Goal: Task Accomplishment & Management: Complete application form

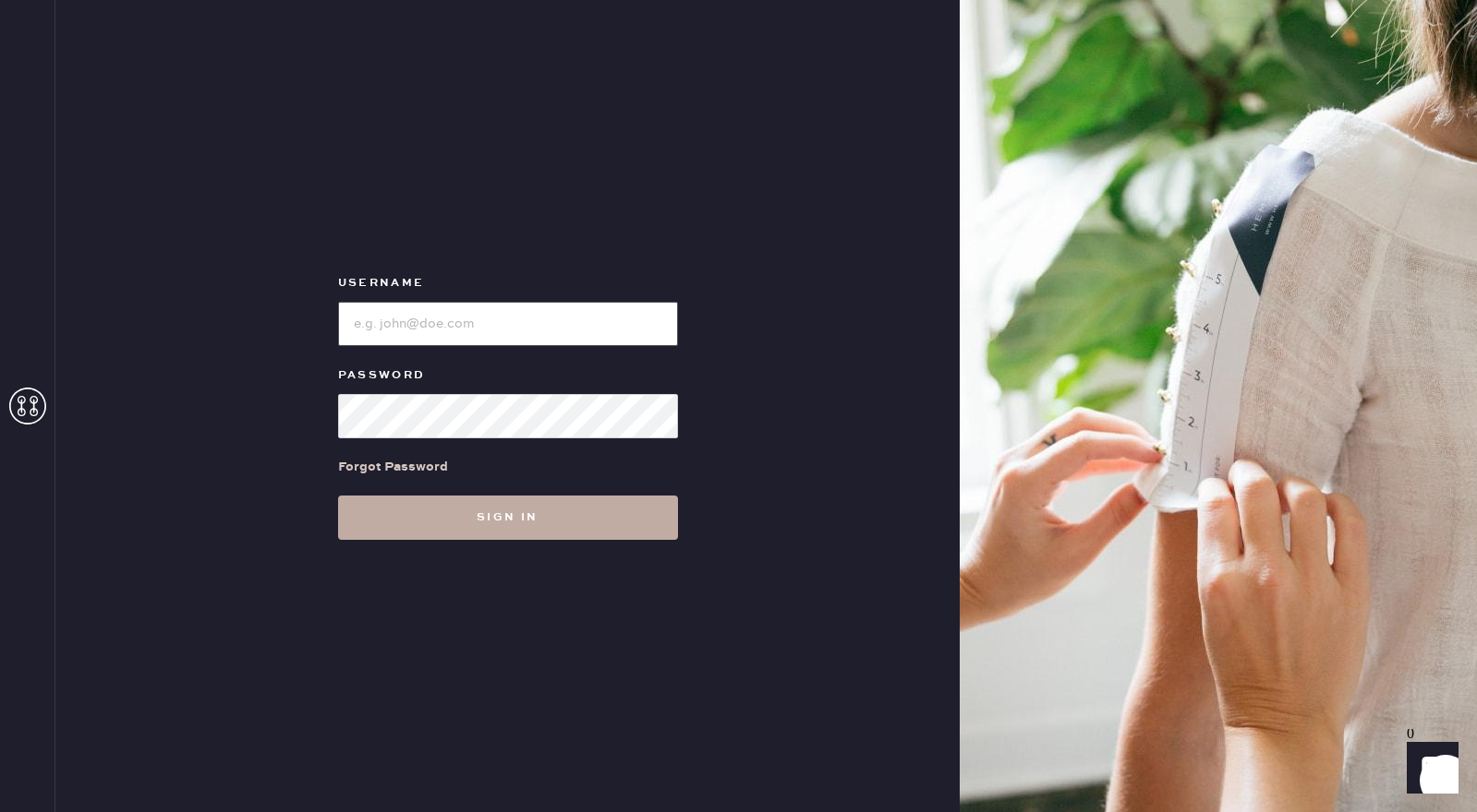
type input "reformationsouthcoastplaza"
click at [444, 498] on button "Sign in" at bounding box center [507, 517] width 340 height 44
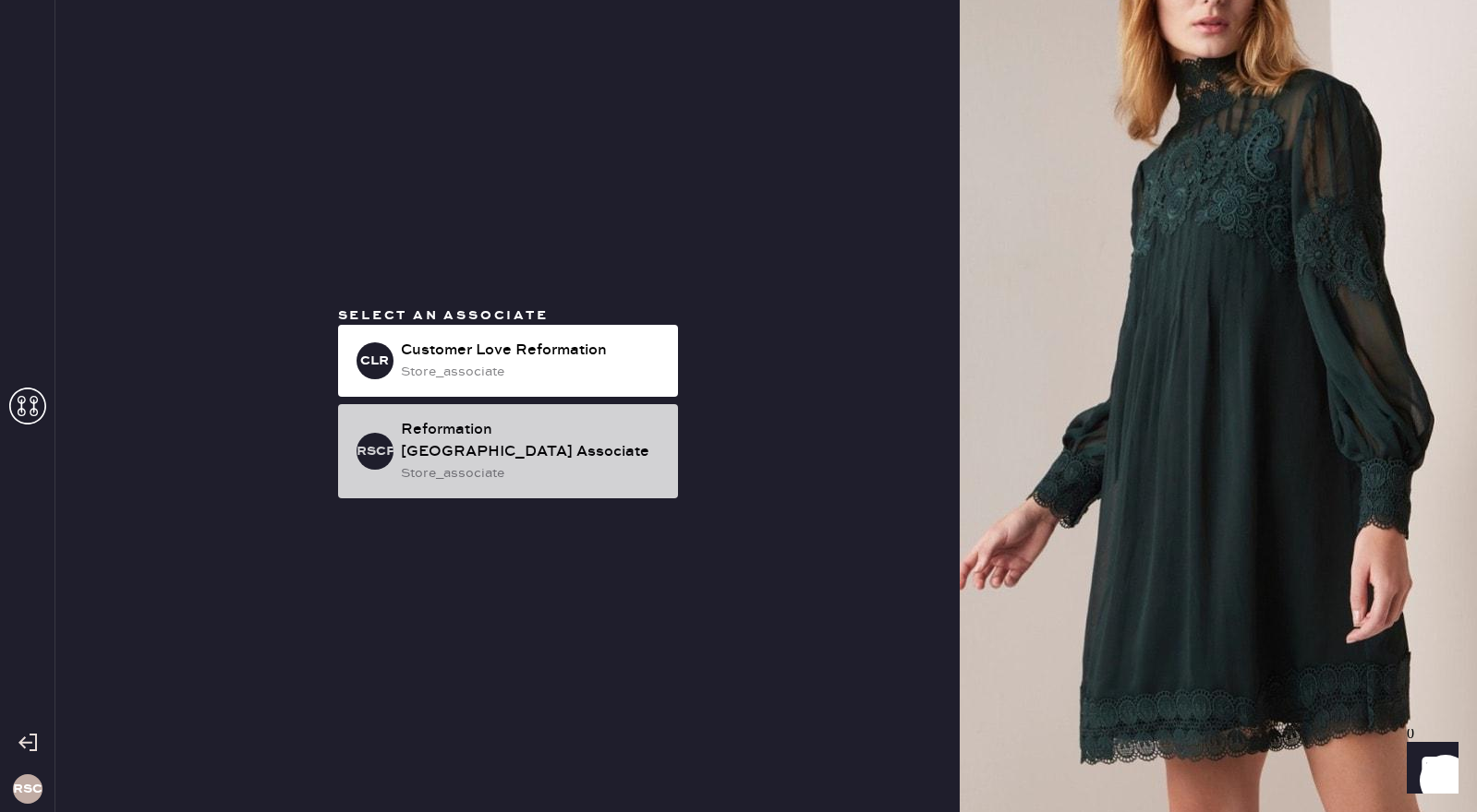
click at [435, 428] on div "Reformation [GEOGRAPHIC_DATA] Associate" at bounding box center [532, 441] width 262 height 44
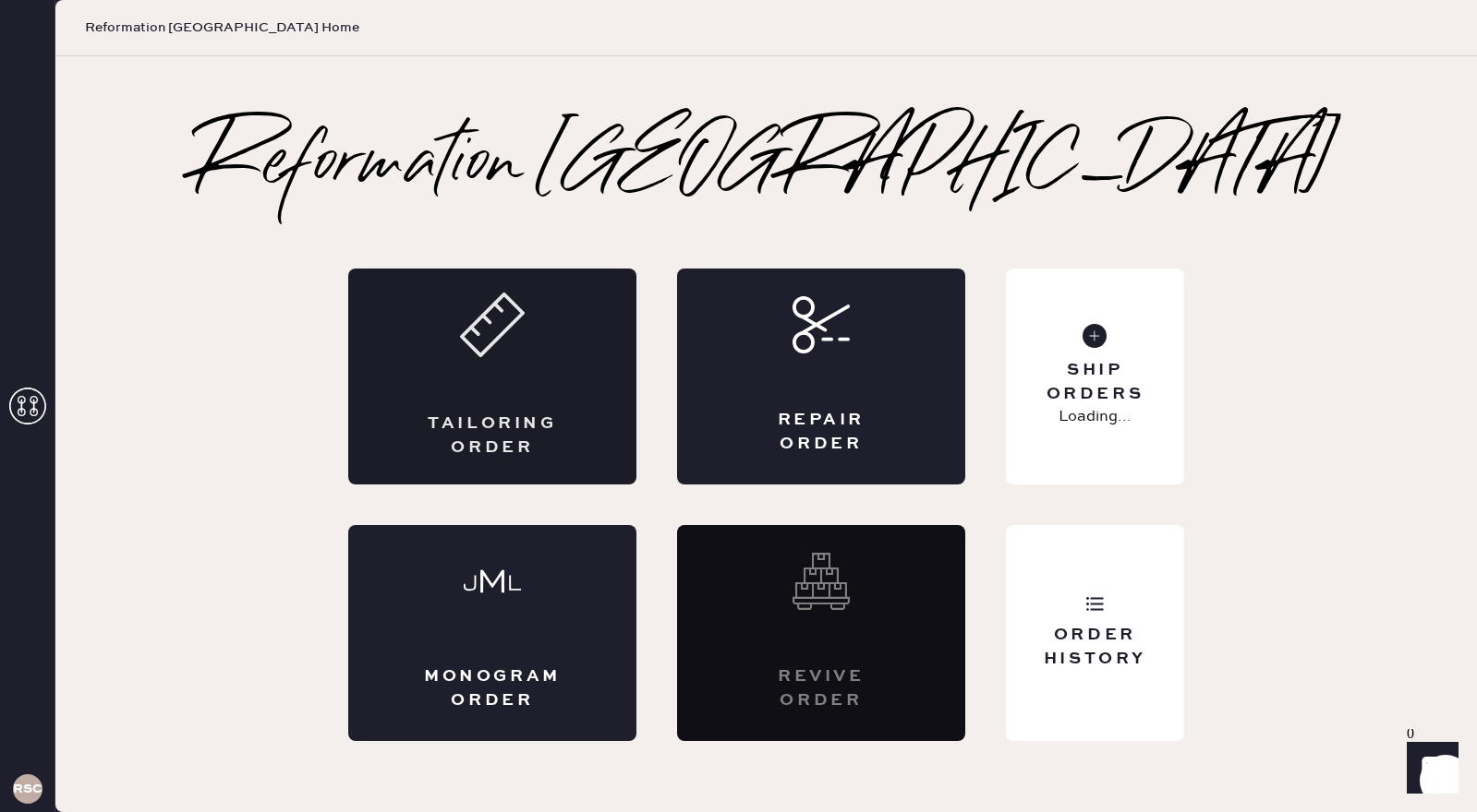
click at [475, 369] on div "Tailoring Order" at bounding box center [492, 377] width 288 height 216
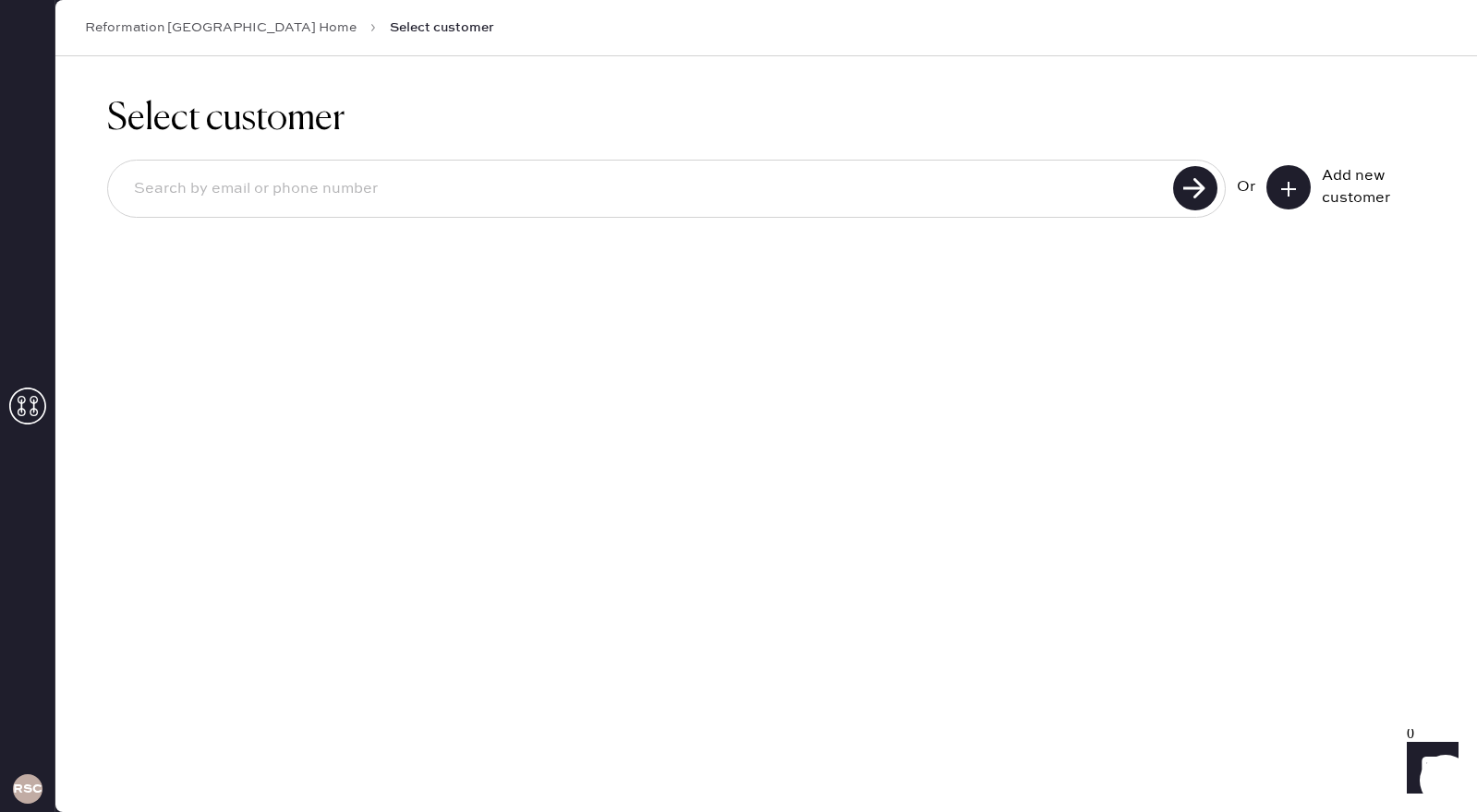
click at [1290, 194] on icon at bounding box center [1288, 188] width 18 height 18
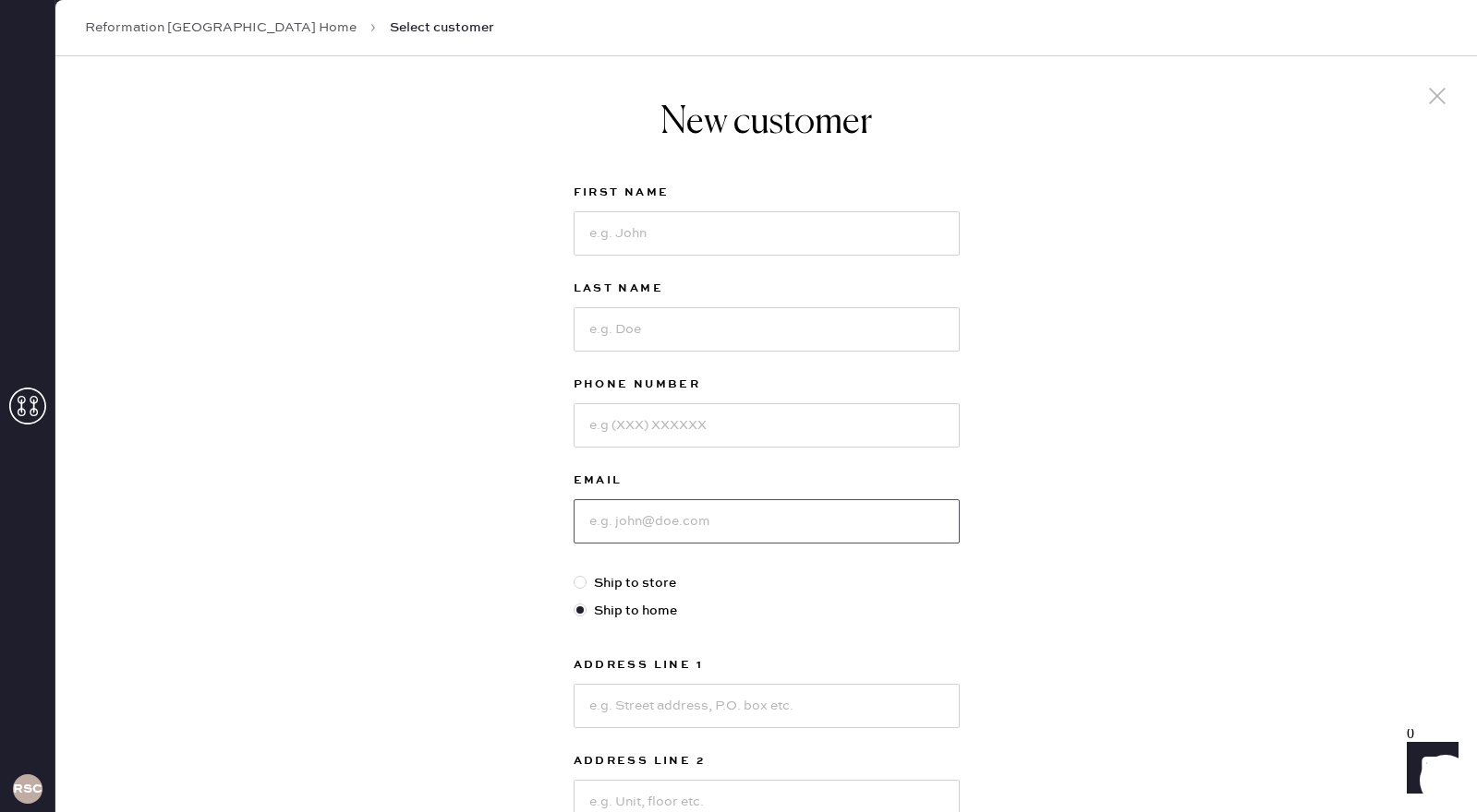
click at [628, 516] on input at bounding box center [766, 521] width 386 height 44
paste input "[EMAIL_ADDRESS][DOMAIN_NAME]"
type input "[EMAIL_ADDRESS][DOMAIN_NAME]"
click at [672, 429] on input at bounding box center [766, 426] width 386 height 44
paste input "16613175394"
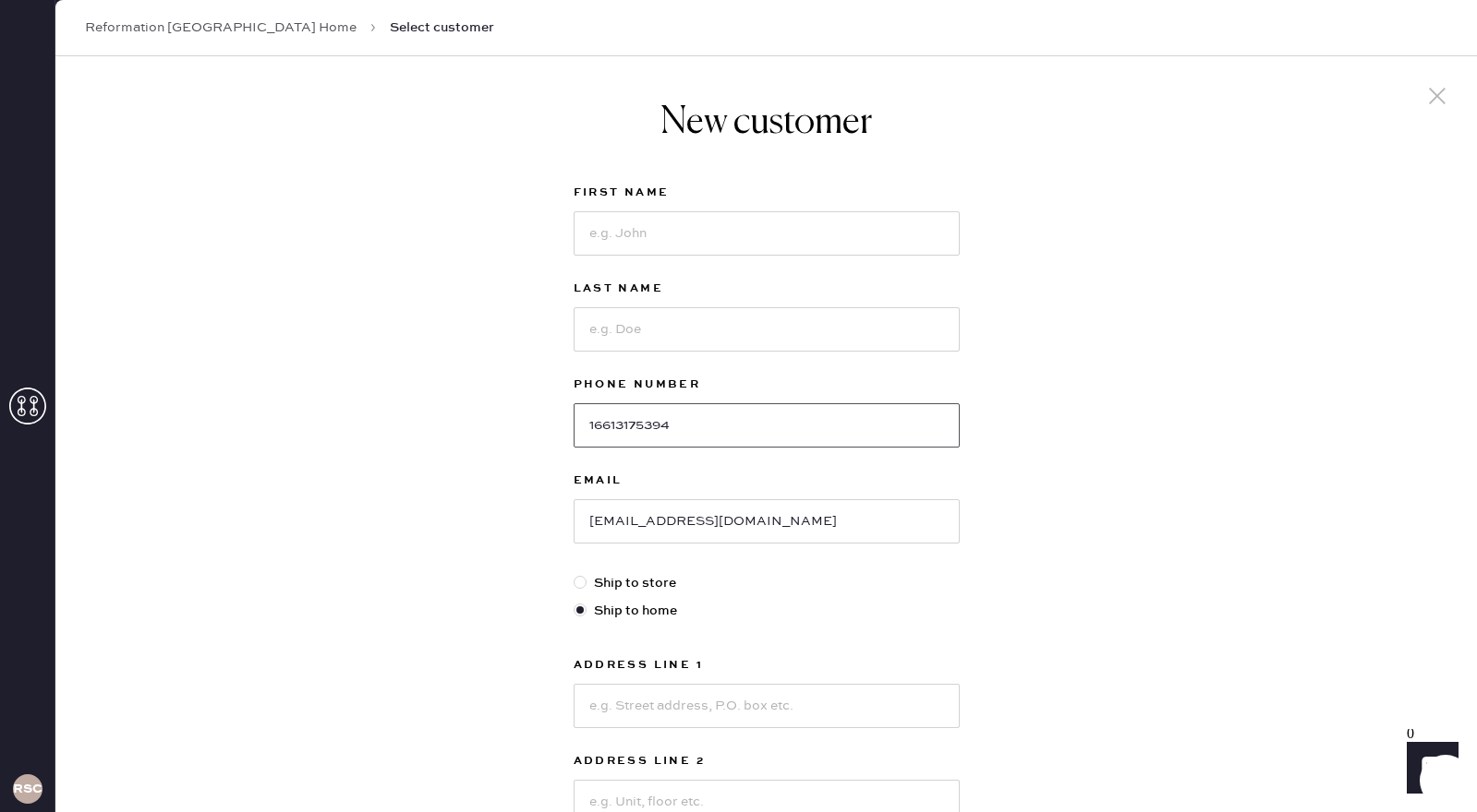
type input "16613175394"
click at [679, 239] on input at bounding box center [766, 233] width 386 height 44
type input "[PERSON_NAME]"
click at [668, 319] on input at bounding box center [766, 329] width 386 height 44
type input "[PERSON_NAME]"
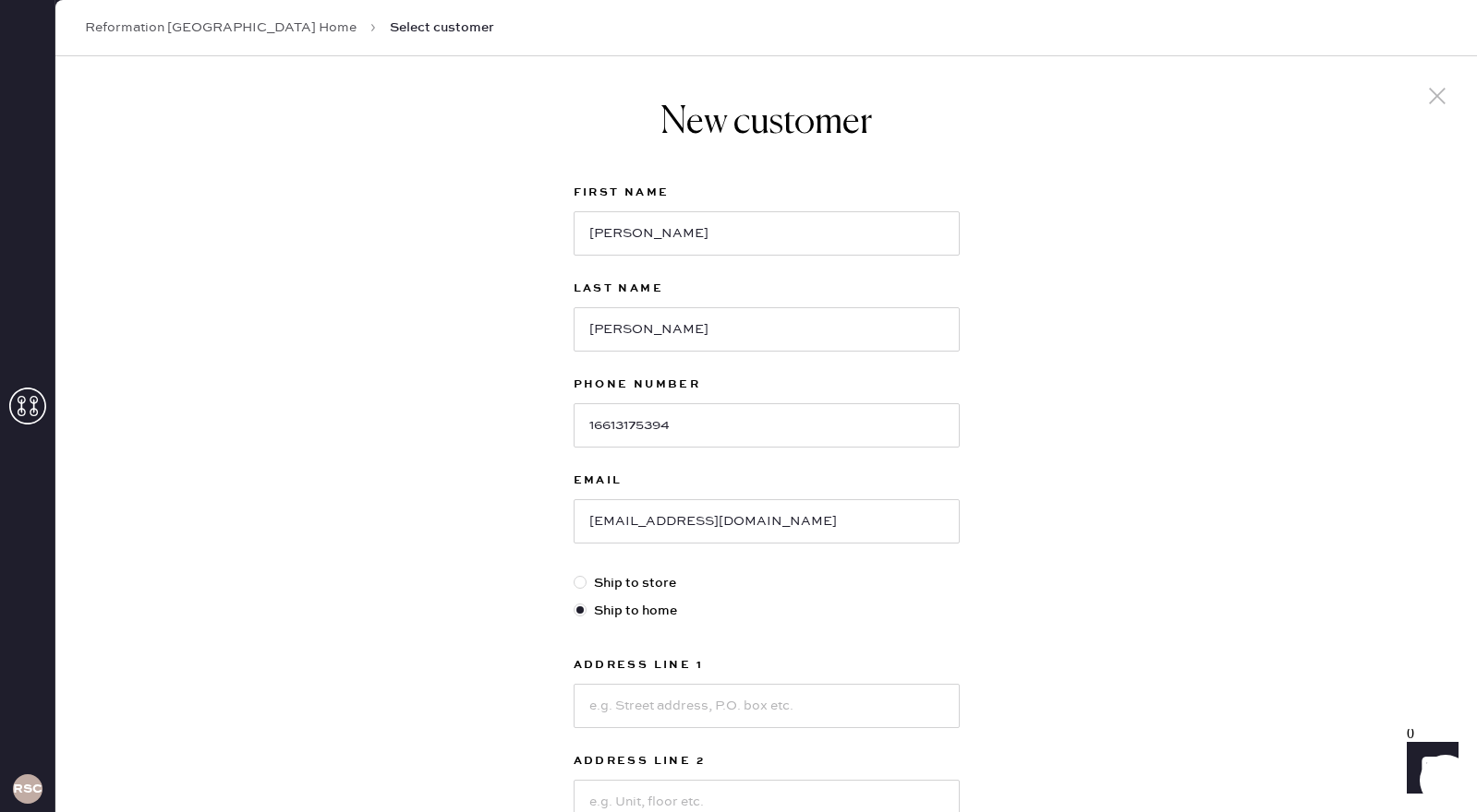
click at [1012, 643] on div "New customer First Name [PERSON_NAME] Last Name [PERSON_NAME] Phone Number 1661…" at bounding box center [766, 628] width 1422 height 1145
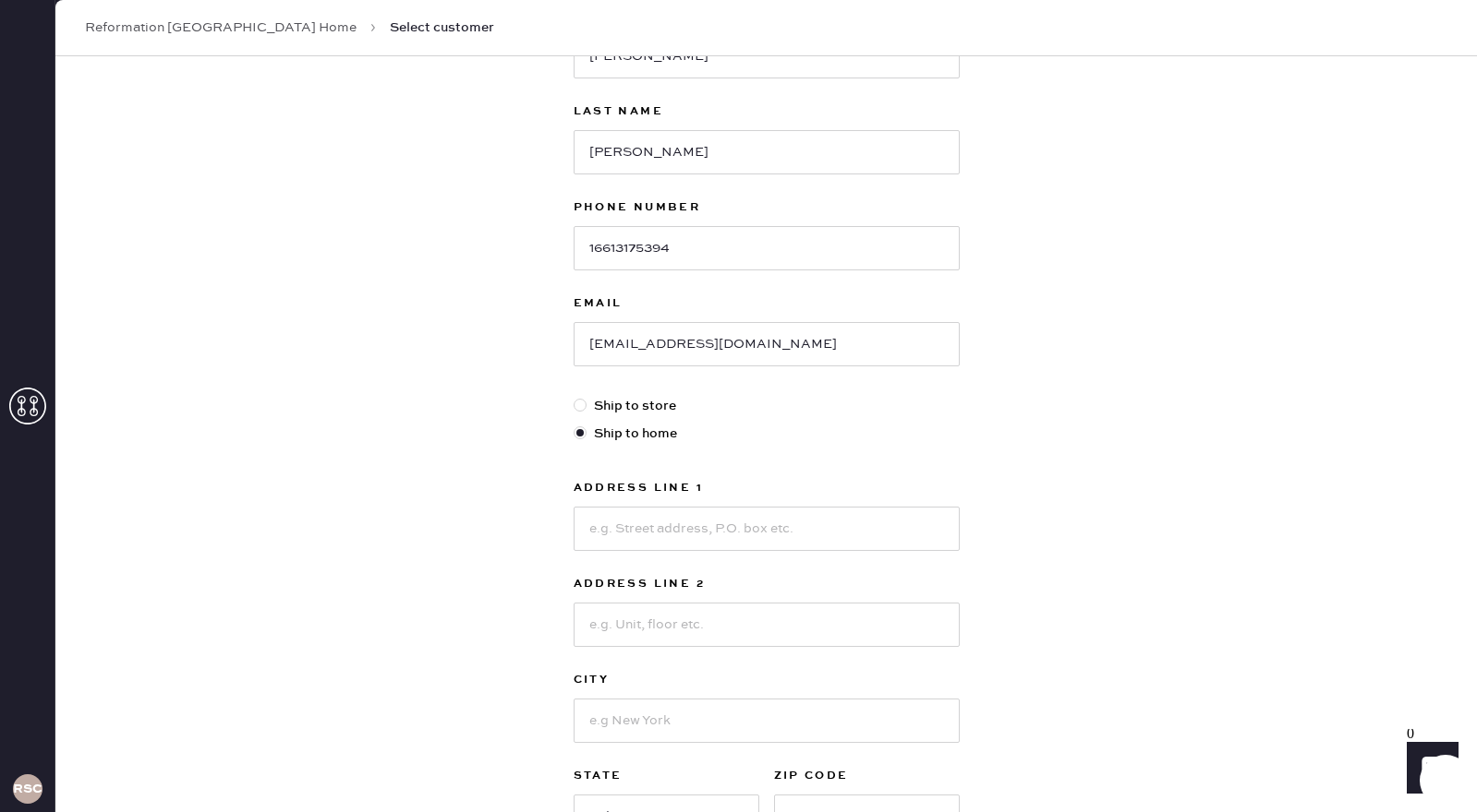
scroll to position [185, 0]
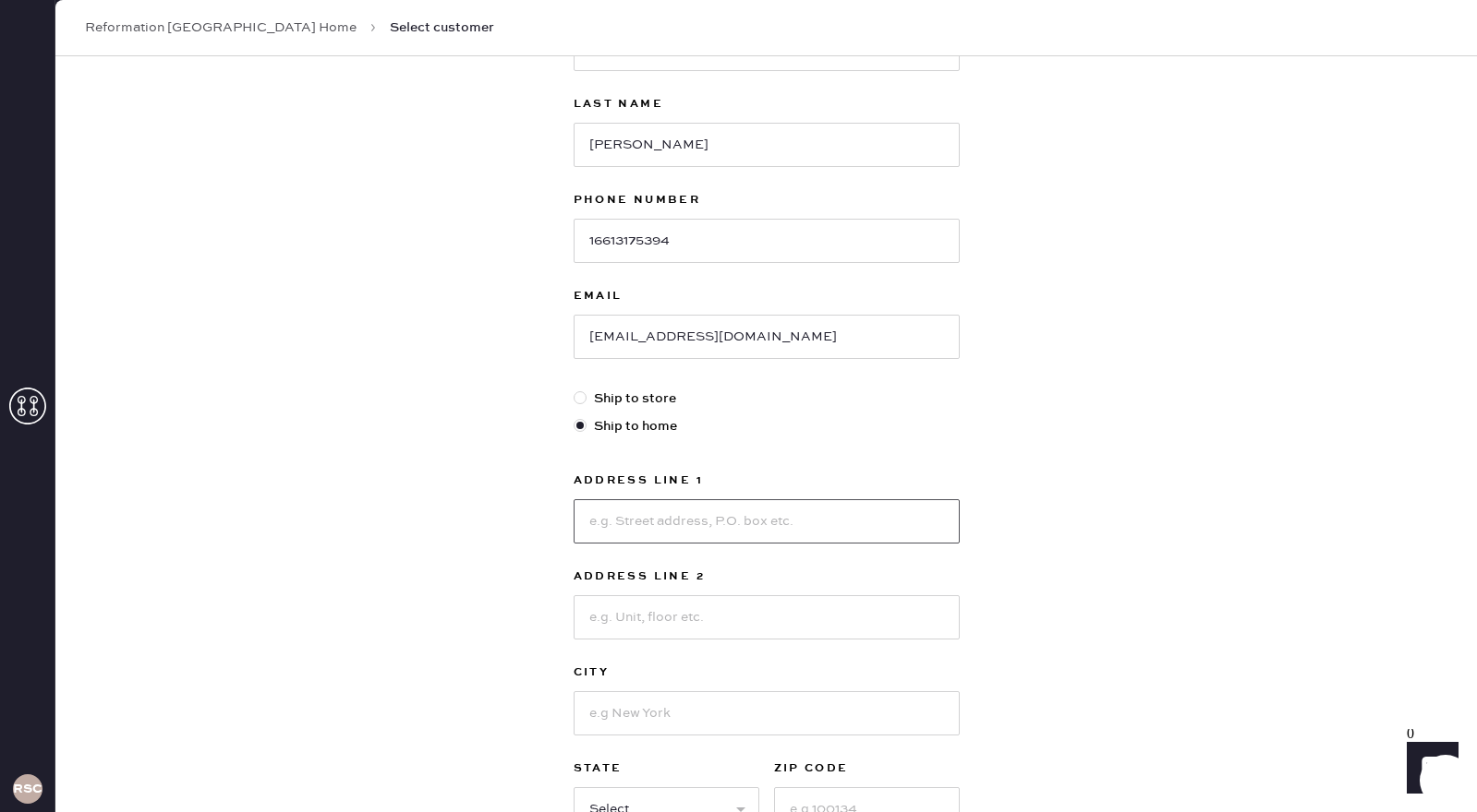
click at [651, 524] on input at bounding box center [766, 521] width 386 height 44
click at [630, 618] on input at bounding box center [766, 618] width 386 height 44
click at [895, 511] on input "2590 Redhill" at bounding box center [766, 521] width 386 height 44
click at [872, 522] on input "2590 Redhill" at bounding box center [766, 521] width 386 height 44
type input "[STREET_ADDRESS]"
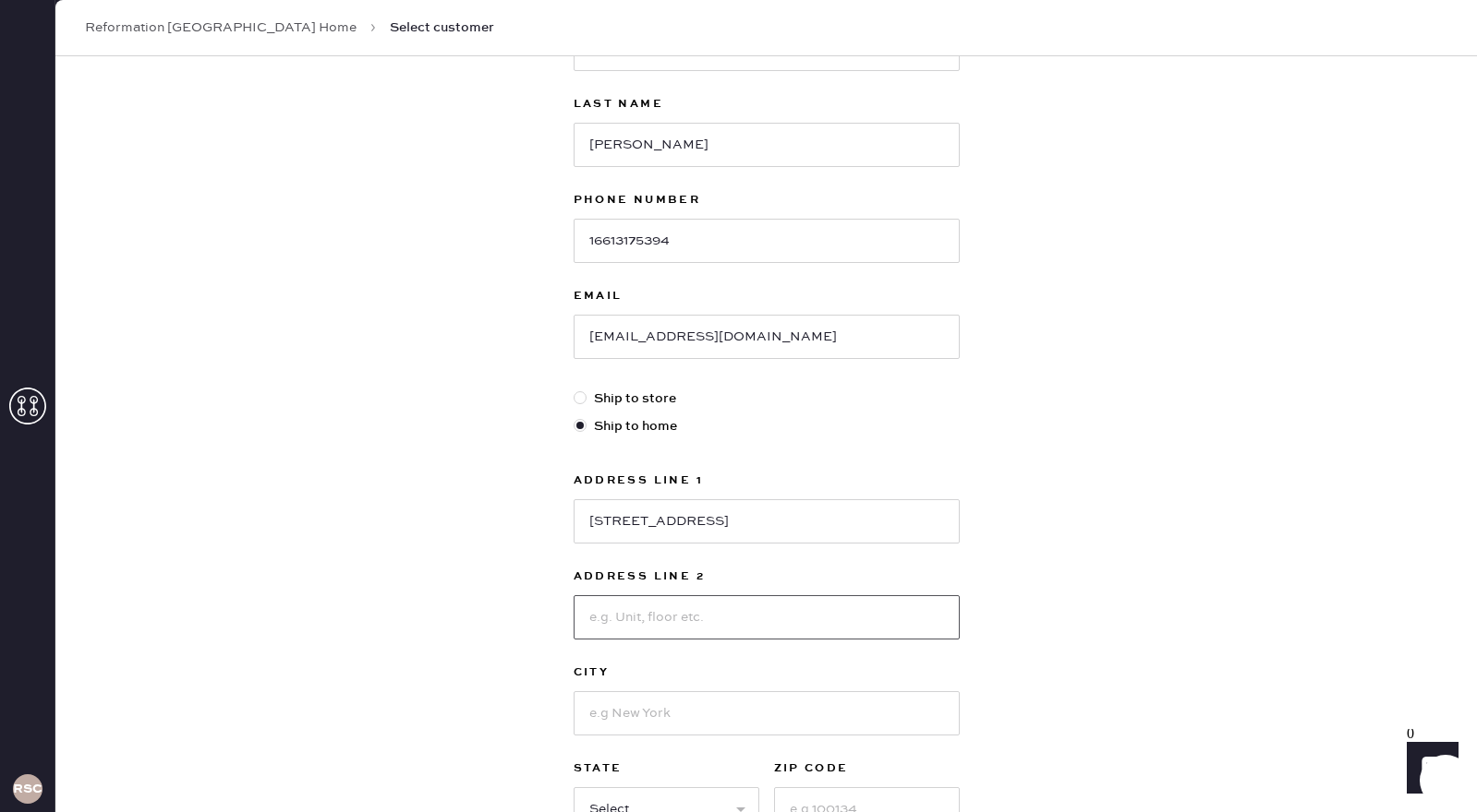
click at [754, 596] on input at bounding box center [766, 618] width 386 height 44
type input "Unit 5119"
click at [1071, 690] on div "New customer First Name [PERSON_NAME] Last Name [PERSON_NAME] Phone Number 1661…" at bounding box center [766, 444] width 1422 height 1145
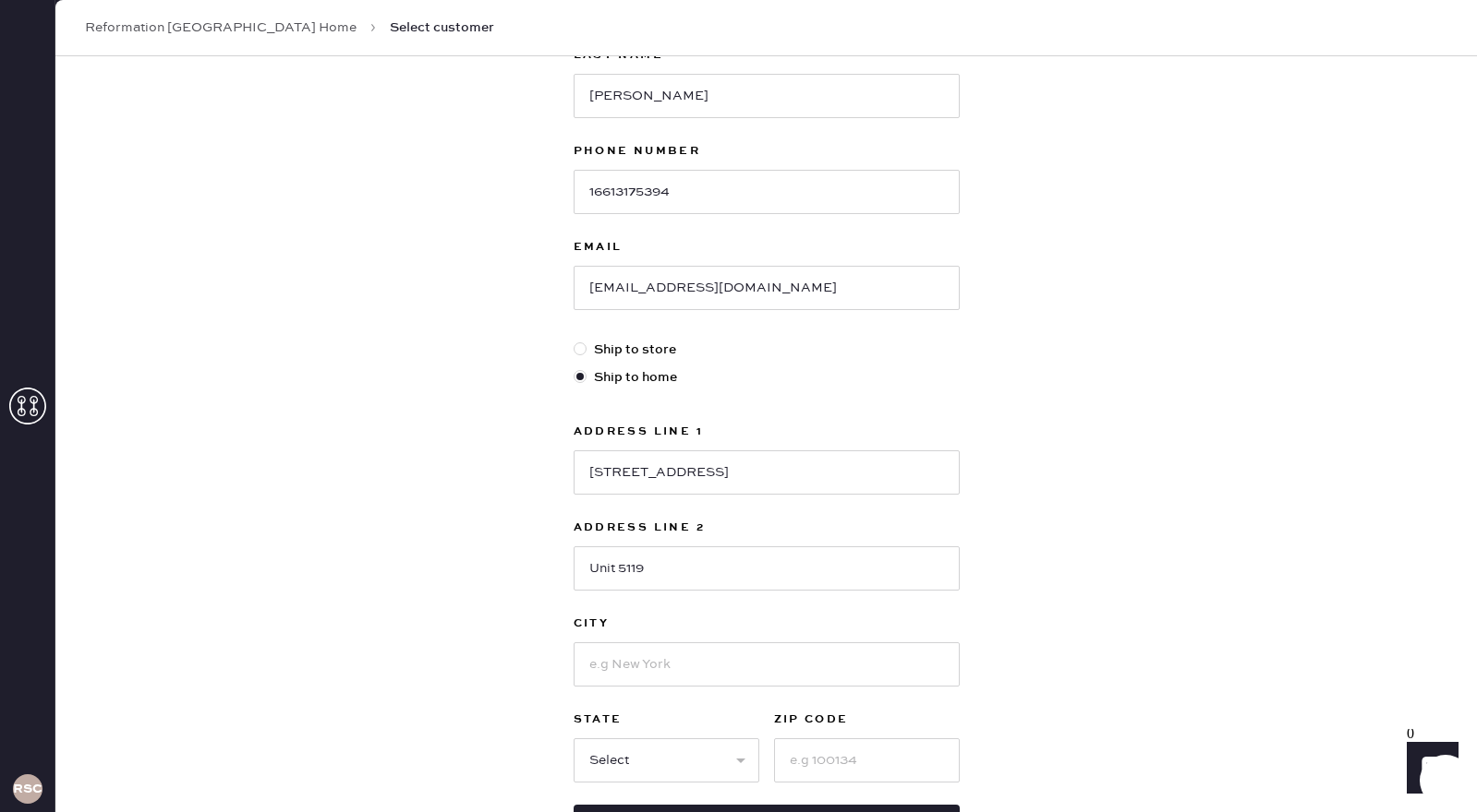
scroll to position [258, 0]
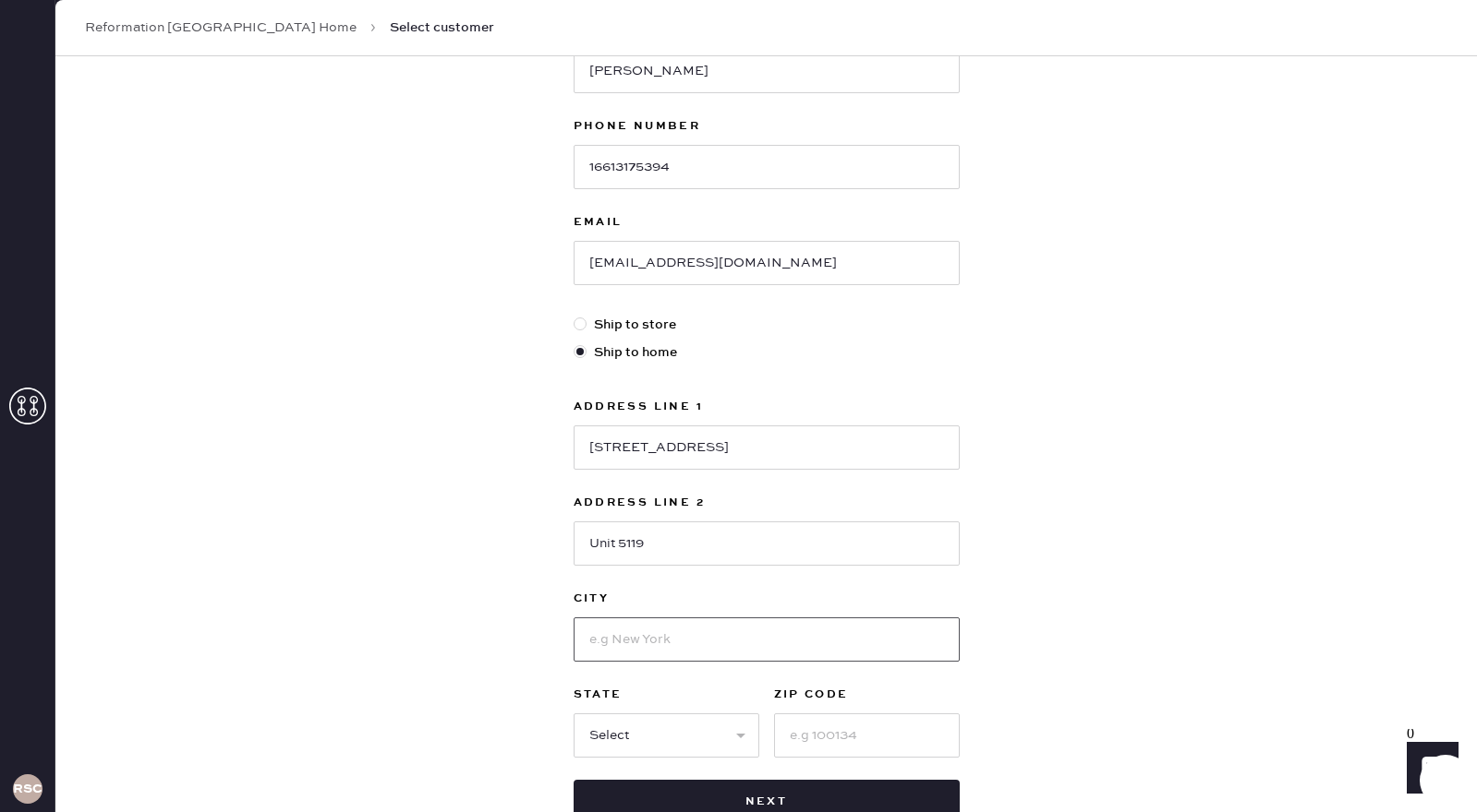
click at [741, 641] on input at bounding box center [766, 640] width 386 height 44
type input "Santa [PERSON_NAME]"
click at [853, 735] on input at bounding box center [867, 735] width 186 height 44
type input "92705"
click at [716, 727] on select "Select AK AL AR AZ CA CO CT [GEOGRAPHIC_DATA] DE FL [GEOGRAPHIC_DATA] HI [GEOGR…" at bounding box center [666, 735] width 186 height 44
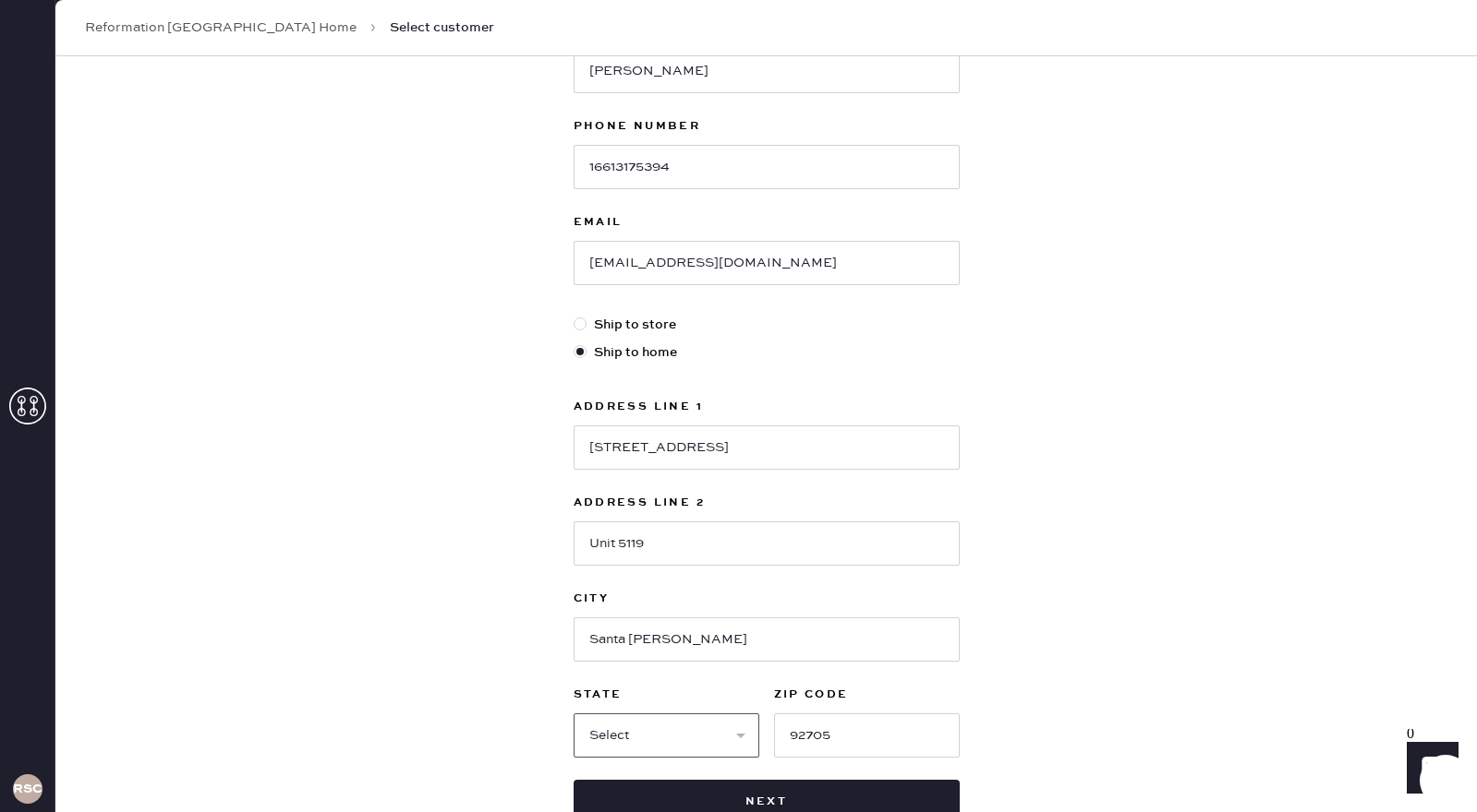
select select "CA"
click at [573, 713] on select "Select AK AL AR AZ CA CO CT [GEOGRAPHIC_DATA] DE FL [GEOGRAPHIC_DATA] HI [GEOGR…" at bounding box center [666, 735] width 186 height 44
click at [1088, 700] on div "New customer First Name [PERSON_NAME] Last Name [PERSON_NAME] Phone Number 1661…" at bounding box center [766, 370] width 1422 height 1145
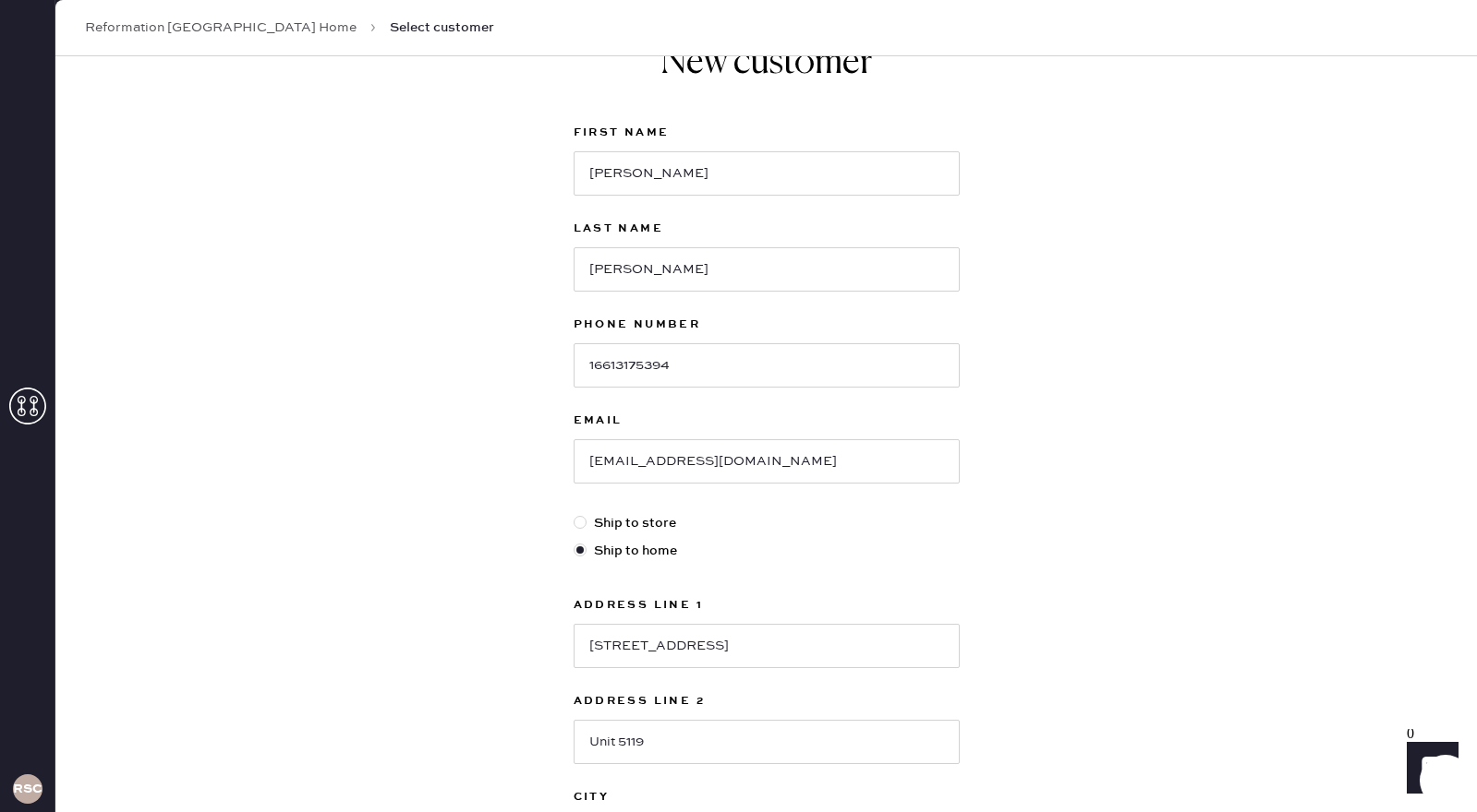
scroll to position [63, 0]
click at [1118, 662] on div "New customer First Name [PERSON_NAME] Last Name [PERSON_NAME] Phone Number 1661…" at bounding box center [766, 565] width 1422 height 1145
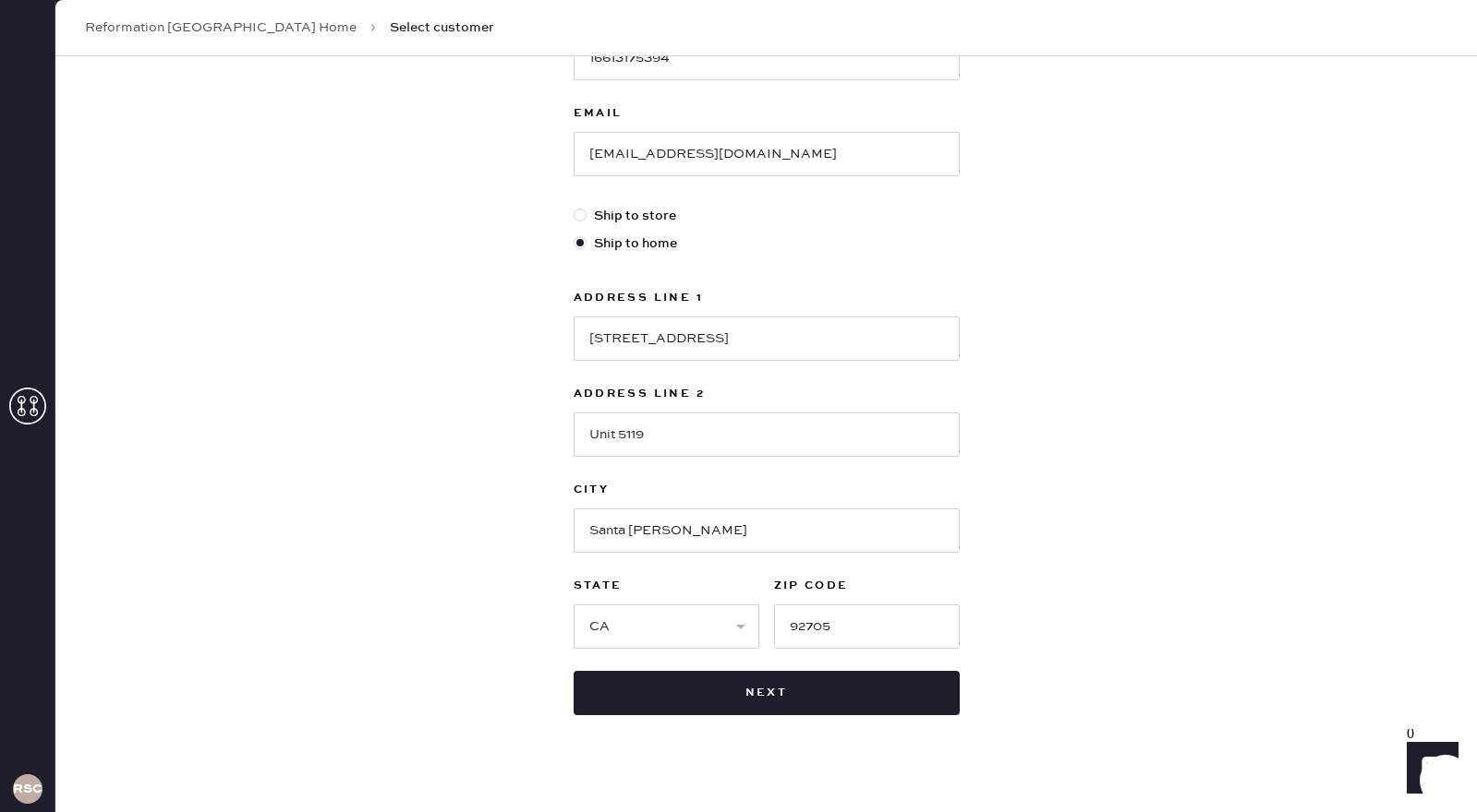
scroll to position [388, 0]
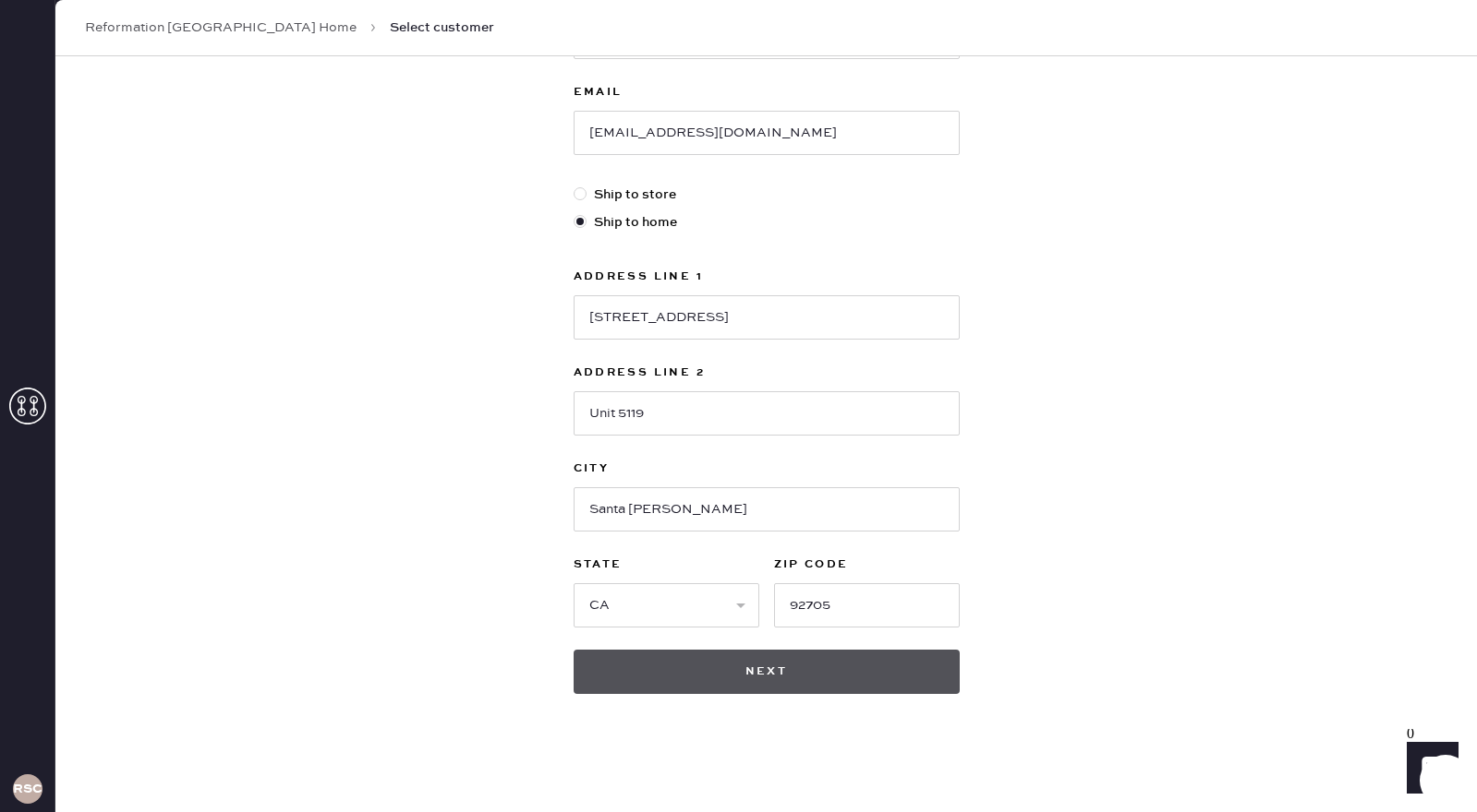
click at [856, 658] on button "Next" at bounding box center [766, 672] width 386 height 44
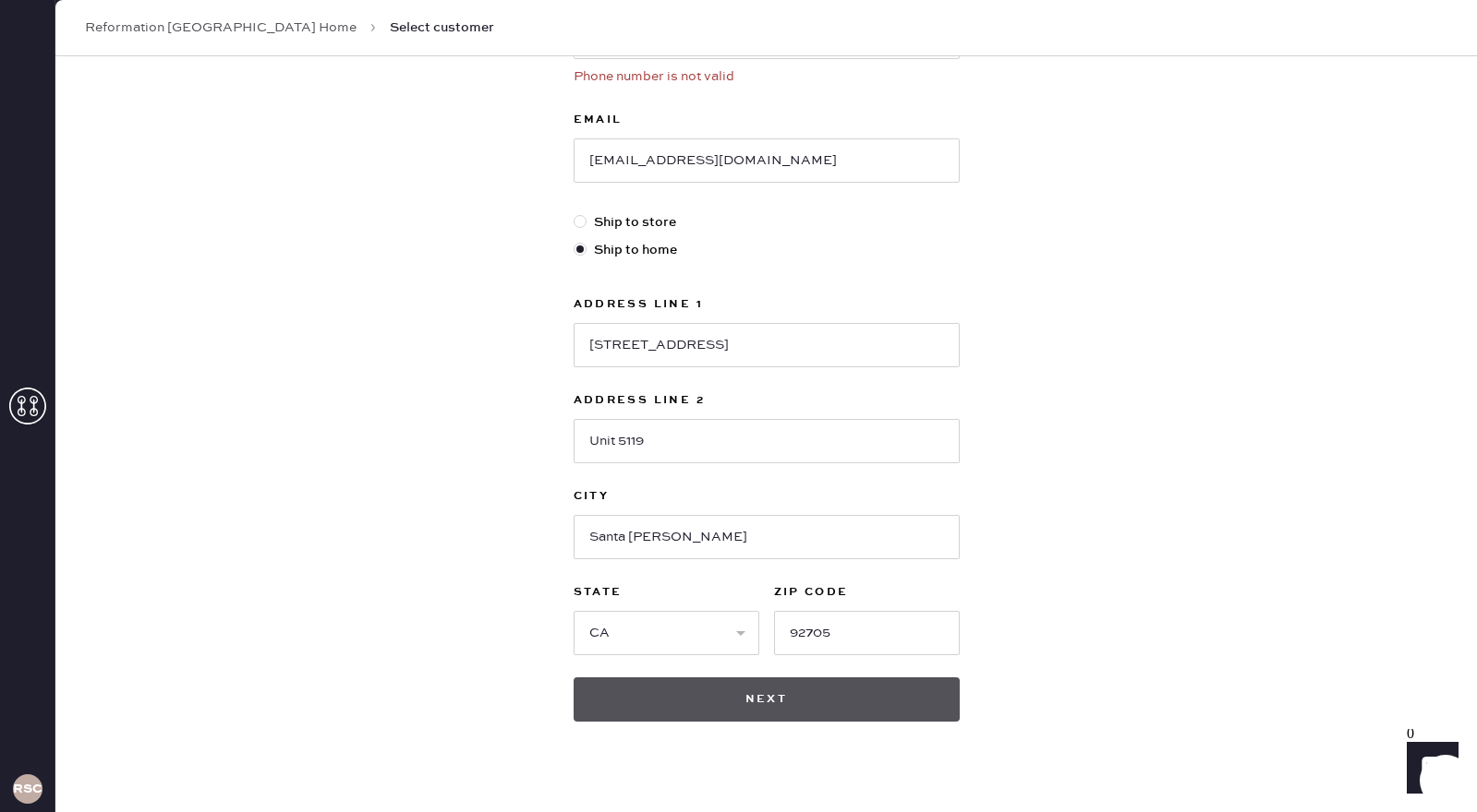
click at [842, 692] on button "Next" at bounding box center [766, 700] width 386 height 44
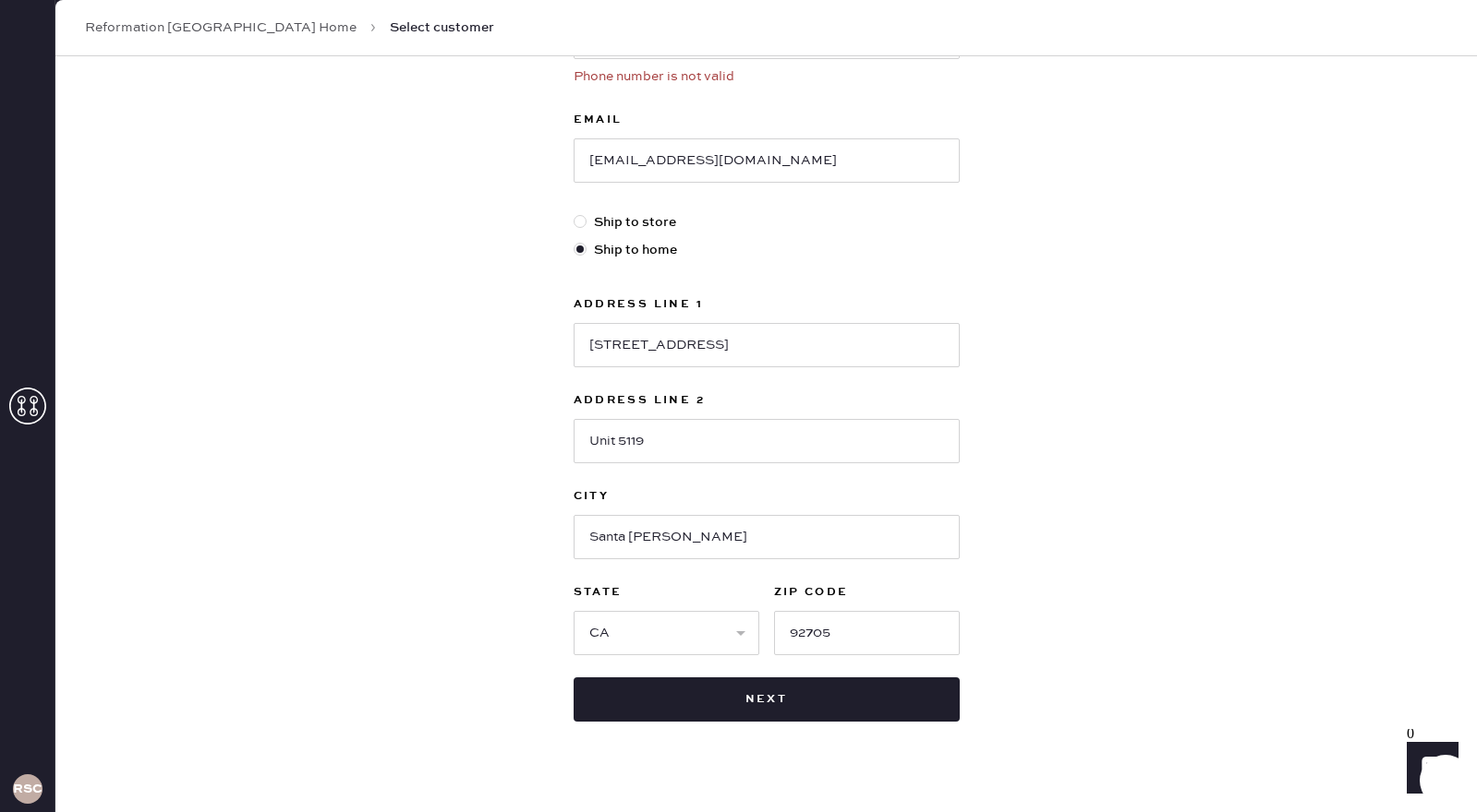
click at [1135, 322] on div "New customer First Name [PERSON_NAME] Last Name [PERSON_NAME] Phone Number 1661…" at bounding box center [766, 253] width 1422 height 1173
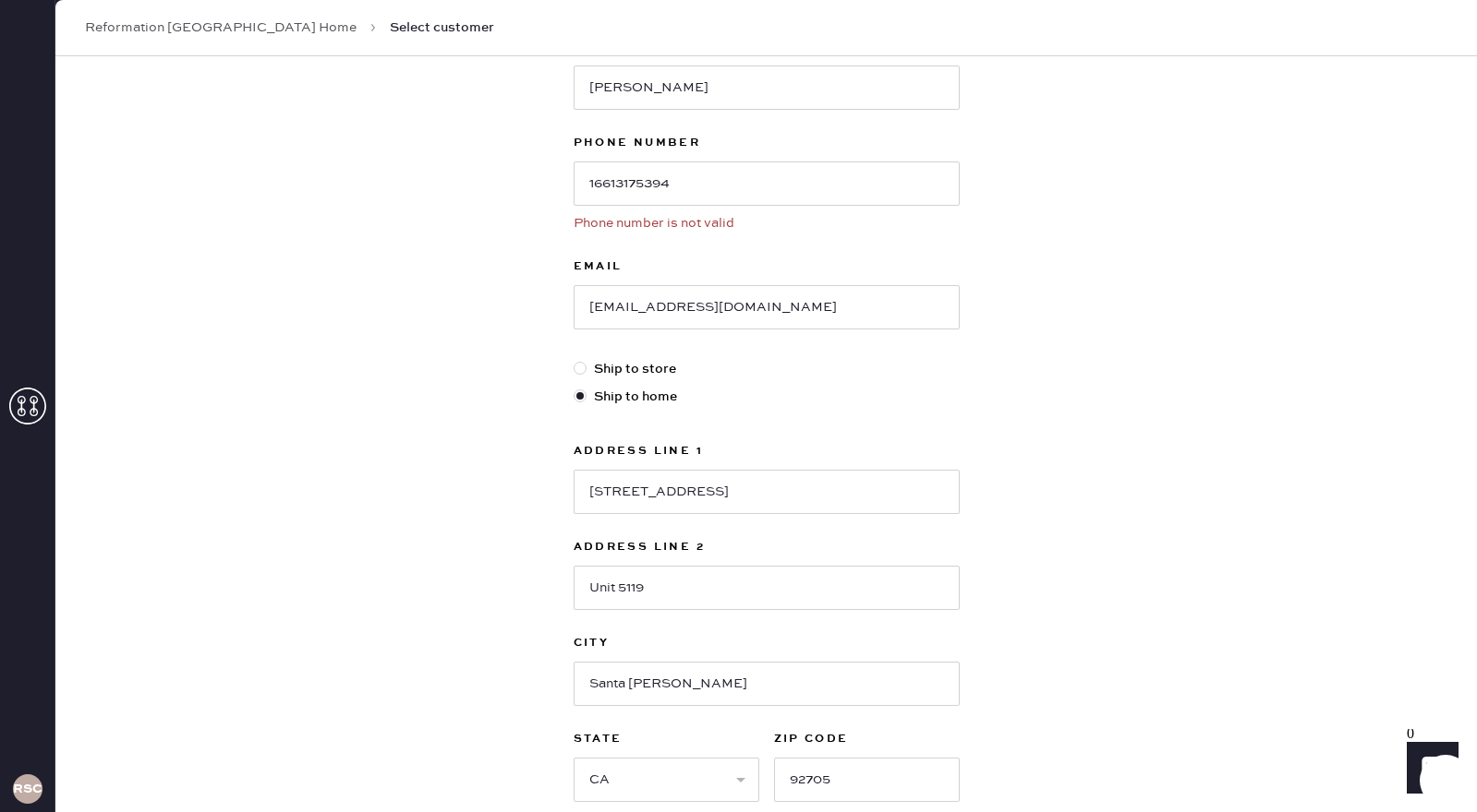
scroll to position [241, 0]
click at [592, 187] on input "16613175394" at bounding box center [766, 185] width 386 height 44
type input "6613175394"
click at [1139, 495] on div "New customer First Name [PERSON_NAME] Last Name [PERSON_NAME] Phone Number [PHO…" at bounding box center [766, 402] width 1422 height 1173
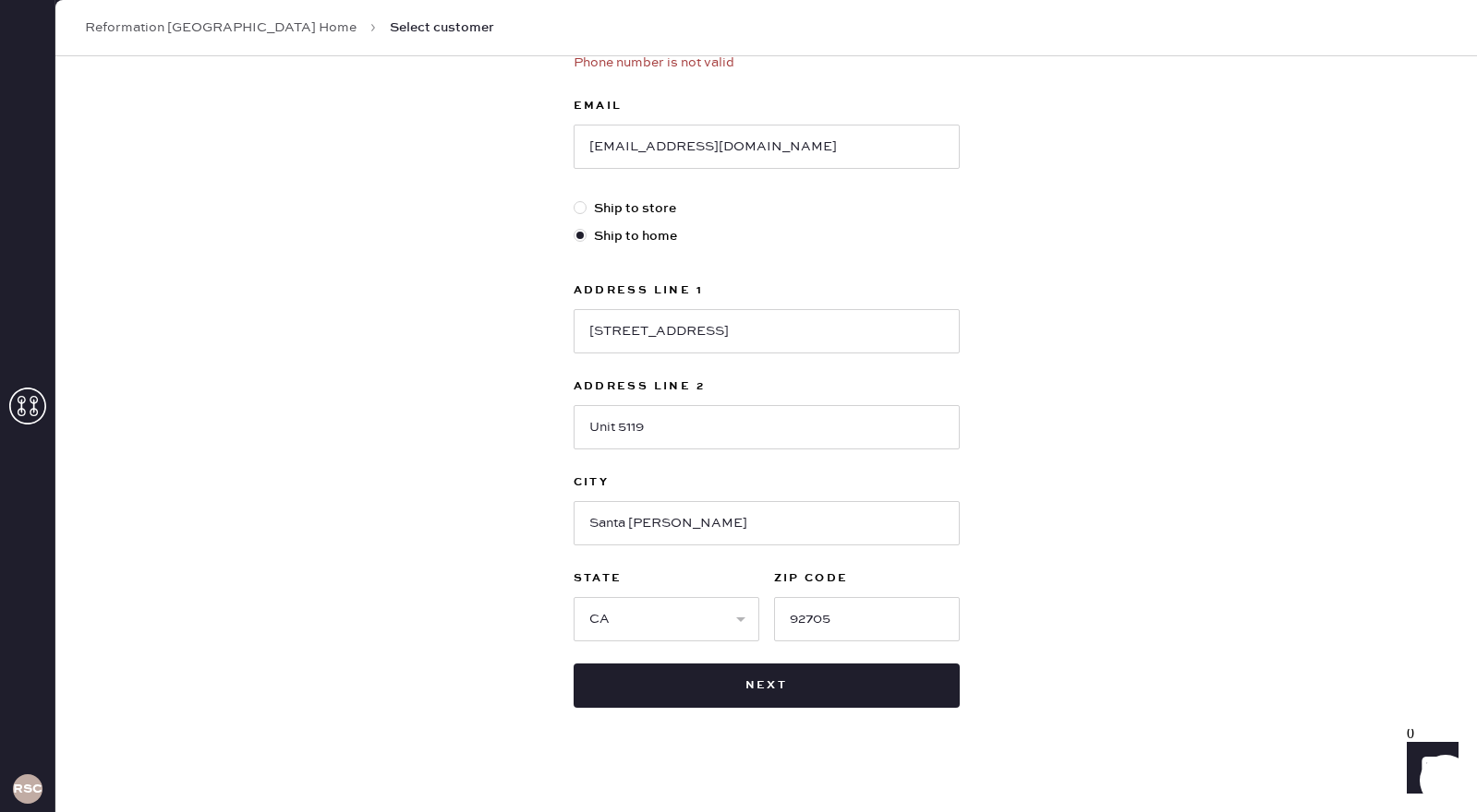
scroll to position [416, 0]
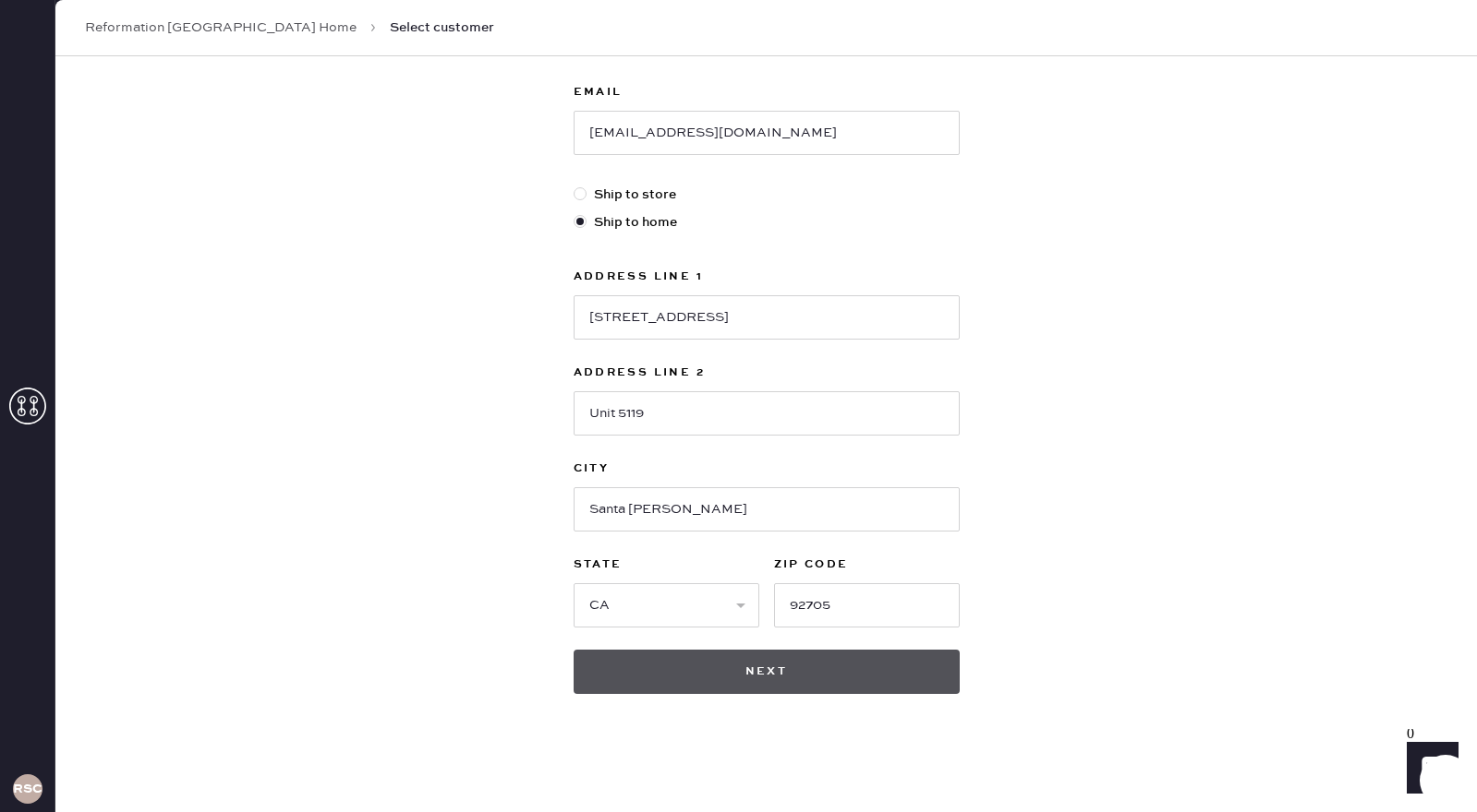
click at [828, 674] on button "Next" at bounding box center [766, 672] width 386 height 44
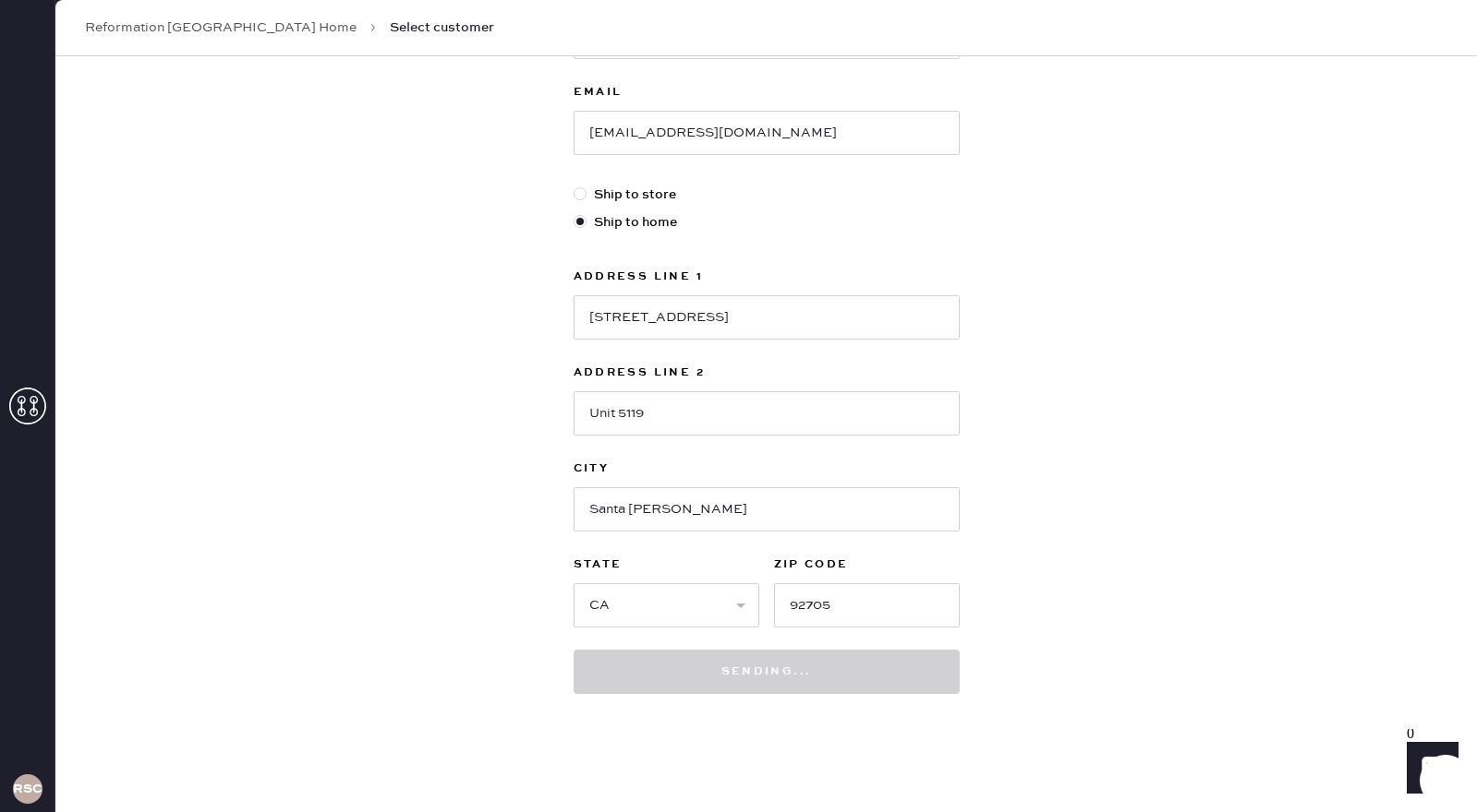
scroll to position [388, 0]
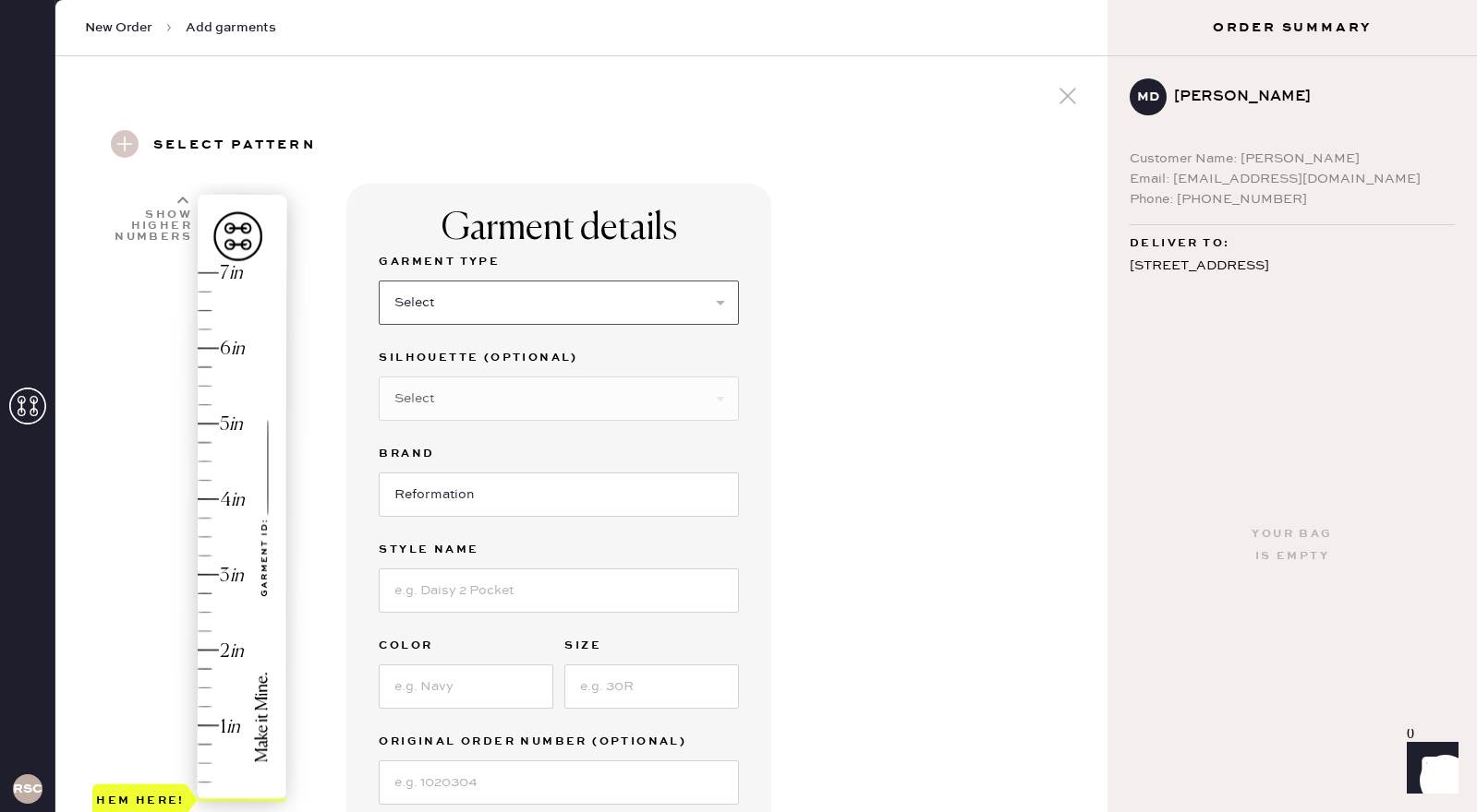
click at [726, 295] on select "Select Basic Skirt Jeans Leggings Pants Shorts Basic Sleeved Dress Basic Sleeve…" at bounding box center [559, 302] width 360 height 44
select select "13"
click at [379, 280] on select "Select Basic Skirt Jeans Leggings Pants Shorts Basic Sleeved Dress Basic Sleeve…" at bounding box center [559, 302] width 360 height 44
click at [436, 500] on input "Reformation" at bounding box center [559, 494] width 360 height 44
click at [435, 590] on input at bounding box center [559, 591] width 360 height 44
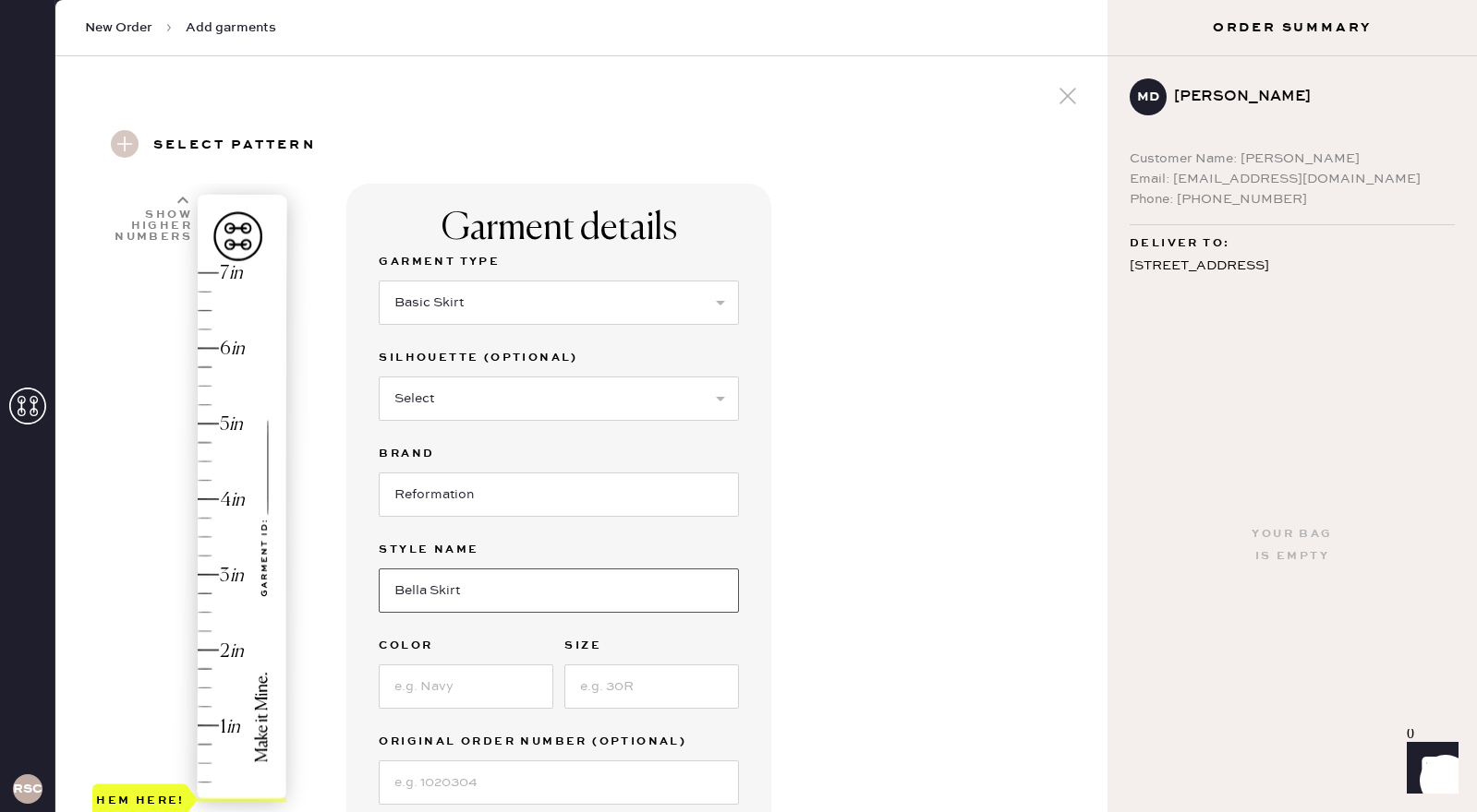
type input "Bella Skirt"
click at [412, 685] on input at bounding box center [466, 687] width 174 height 44
type input "[PERSON_NAME]"
click at [616, 686] on input at bounding box center [651, 687] width 174 height 44
type input "SP"
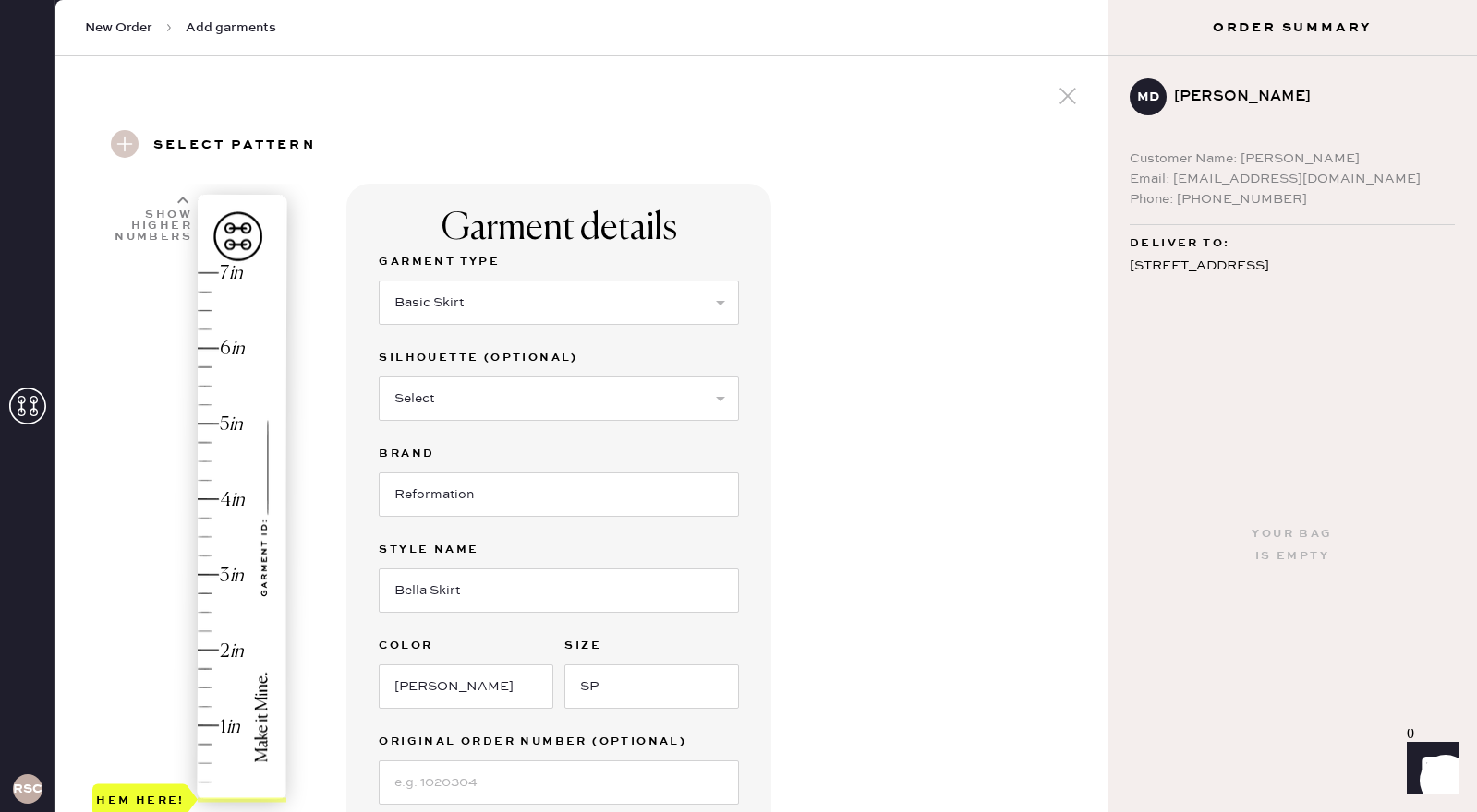
click at [887, 680] on div "Garment details Garment Type Select Basic Skirt Jeans Leggings Pants Shorts Bas…" at bounding box center [719, 690] width 746 height 1012
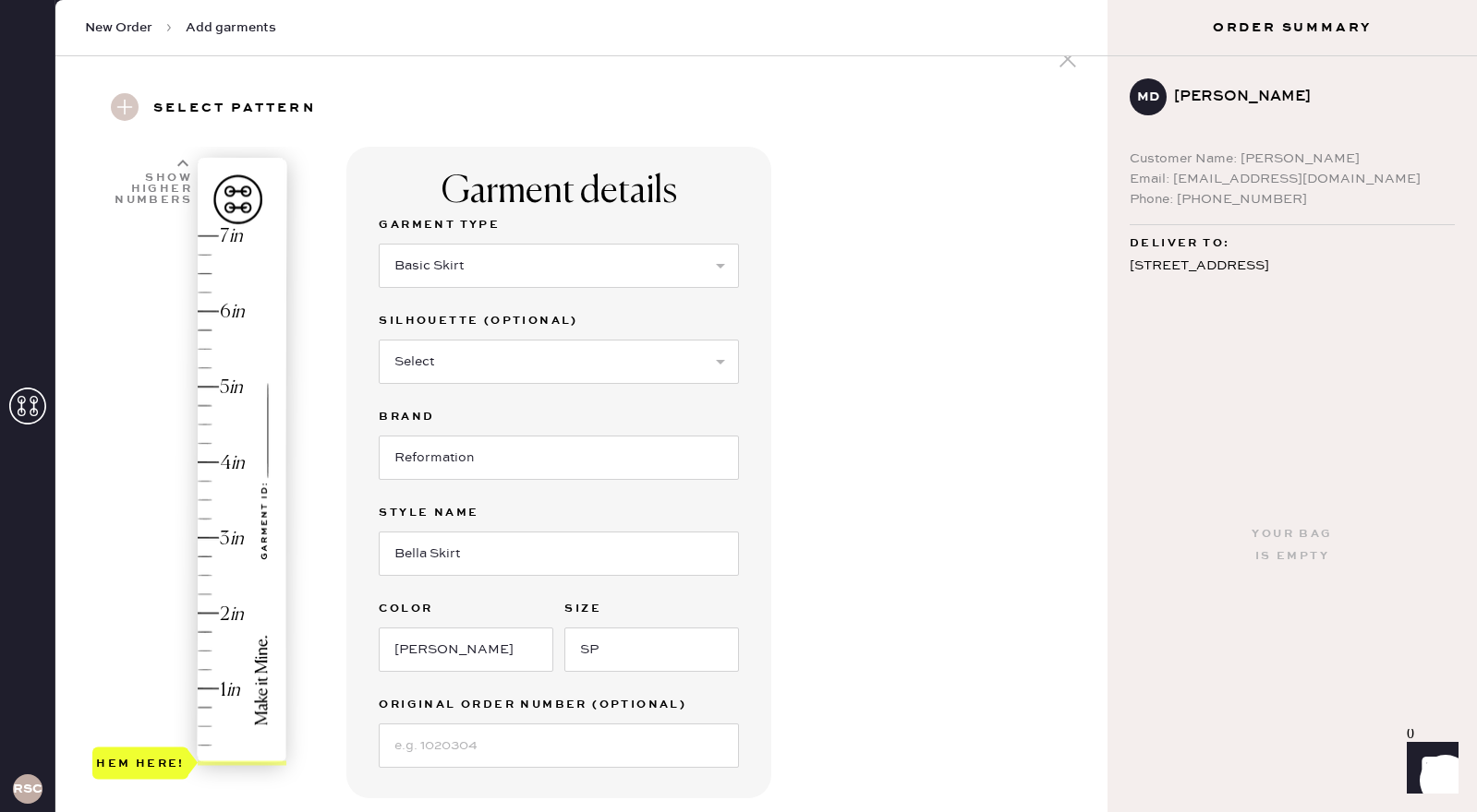
scroll to position [74, 0]
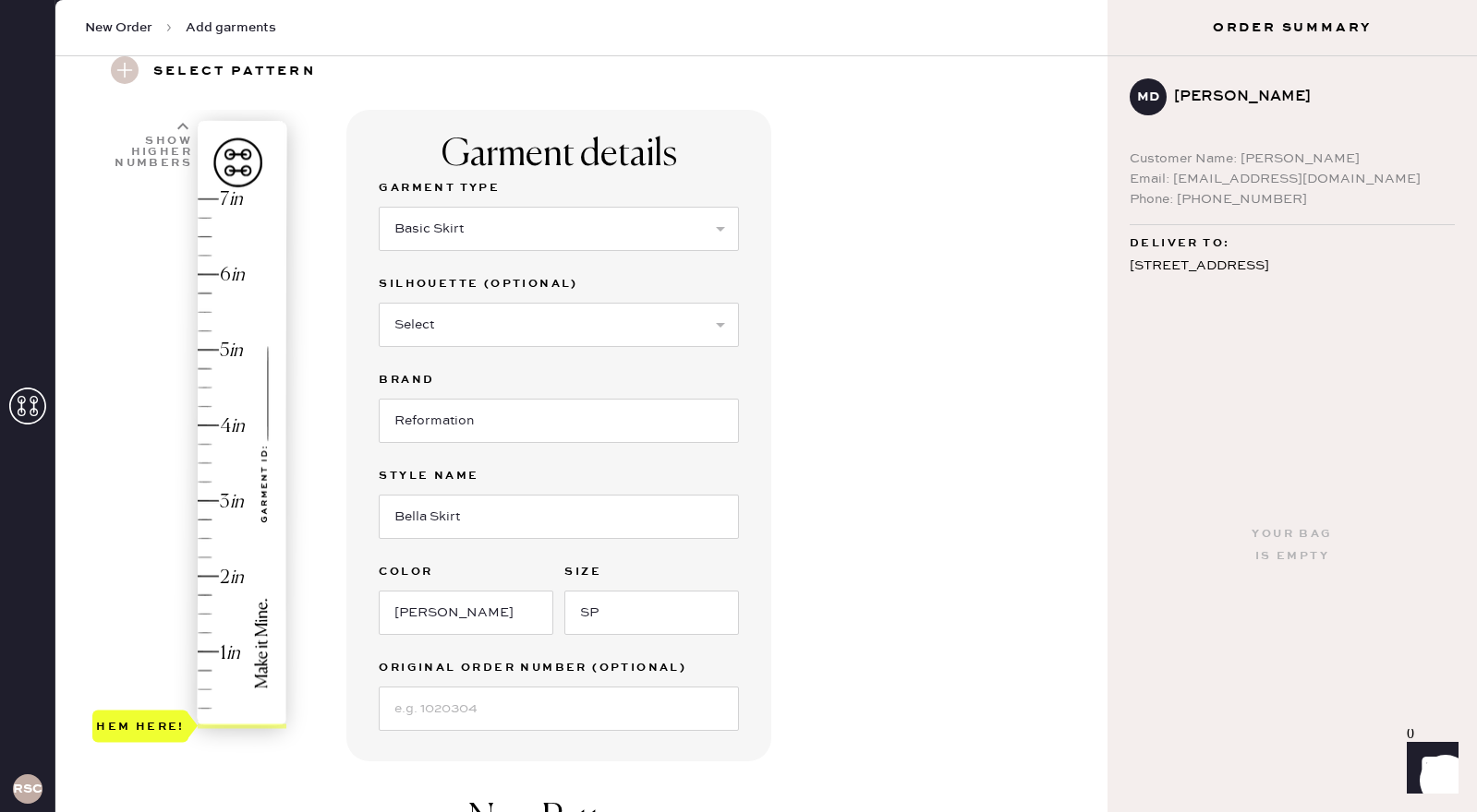
type input "2.5"
click at [205, 539] on div "Hem here!" at bounding box center [191, 464] width 197 height 545
click at [823, 596] on div "Garment details Garment Type Select Basic Skirt Jeans Leggings Pants Shorts Bas…" at bounding box center [719, 616] width 746 height 1012
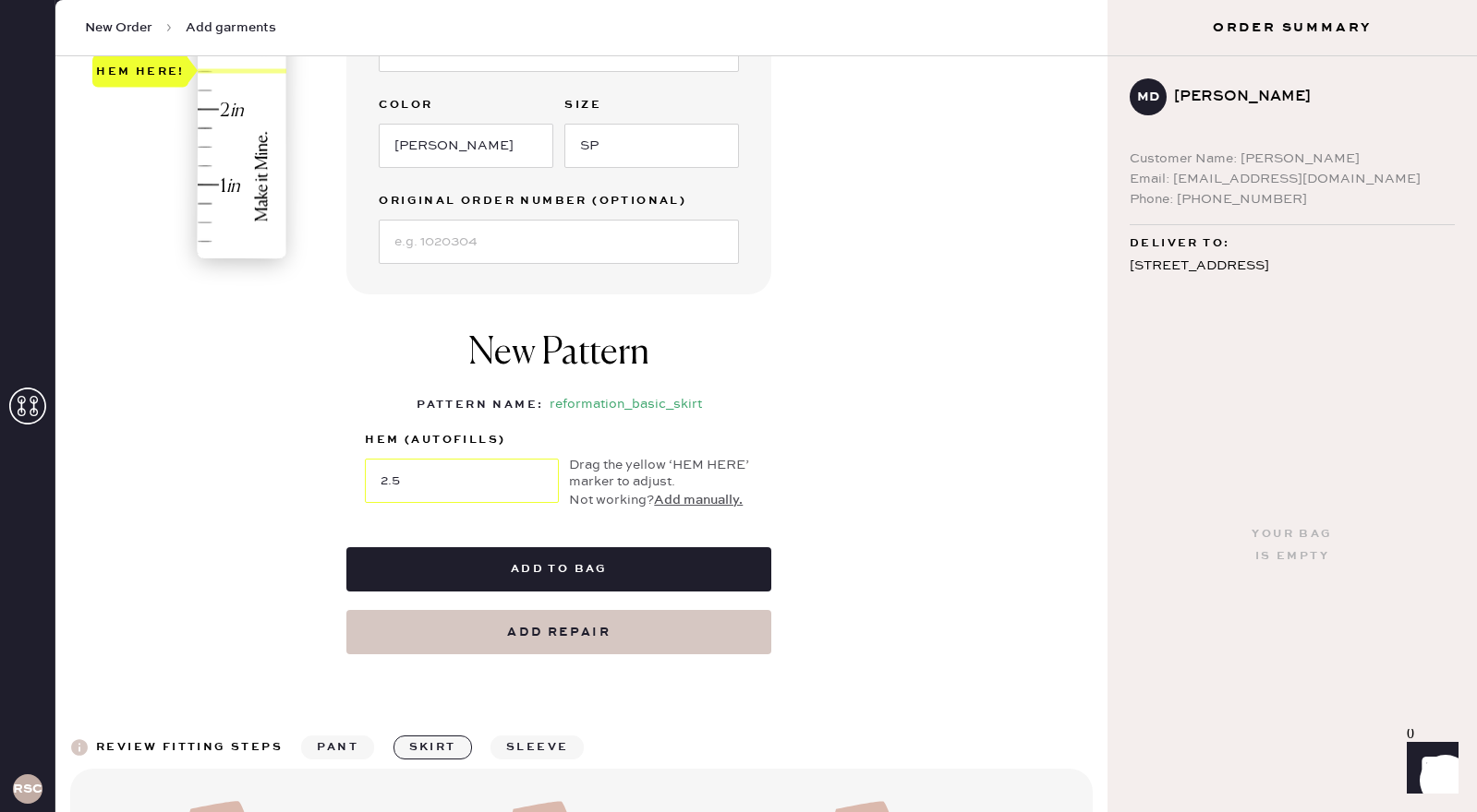
scroll to position [554, 0]
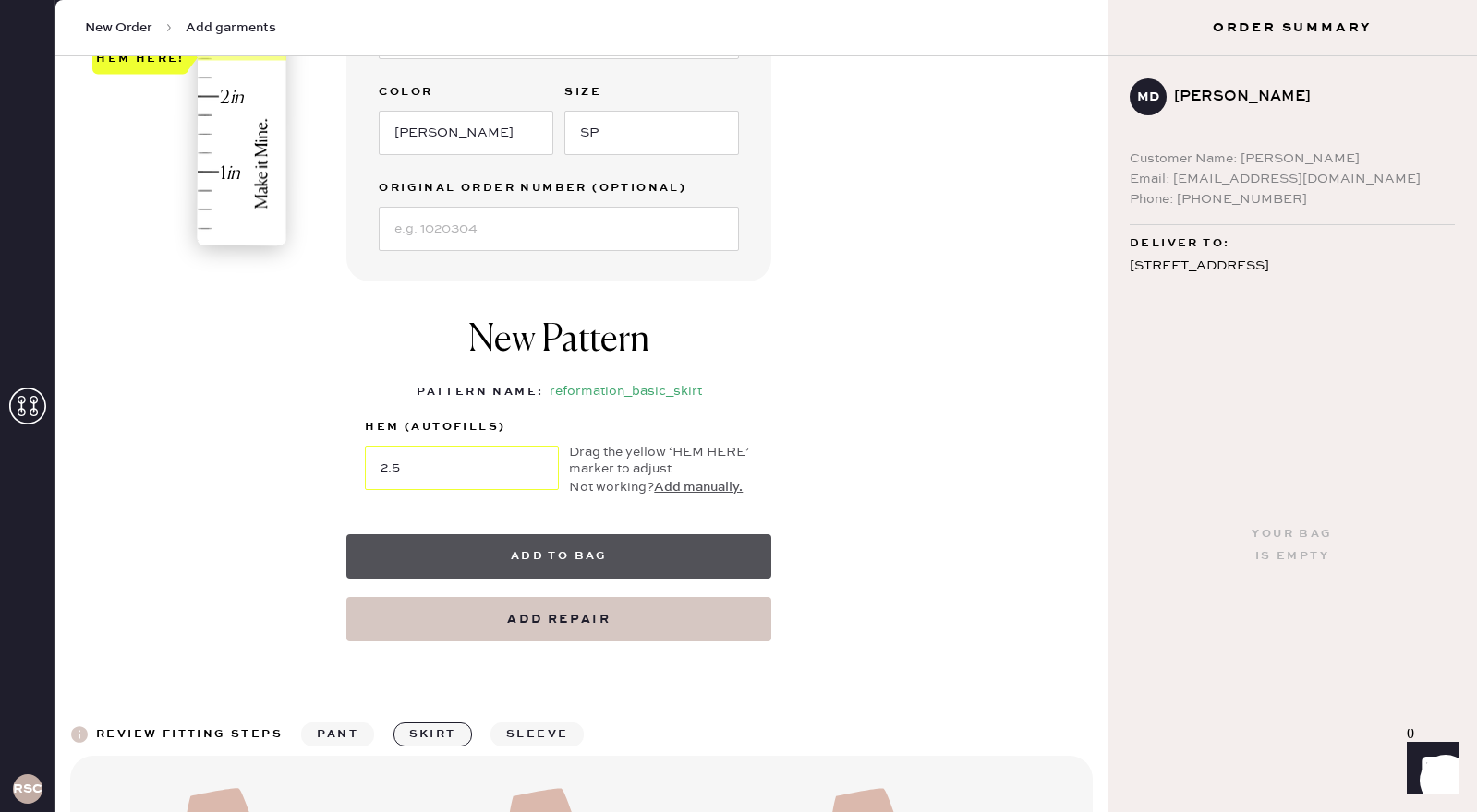
click at [643, 557] on button "Add to bag" at bounding box center [559, 557] width 425 height 44
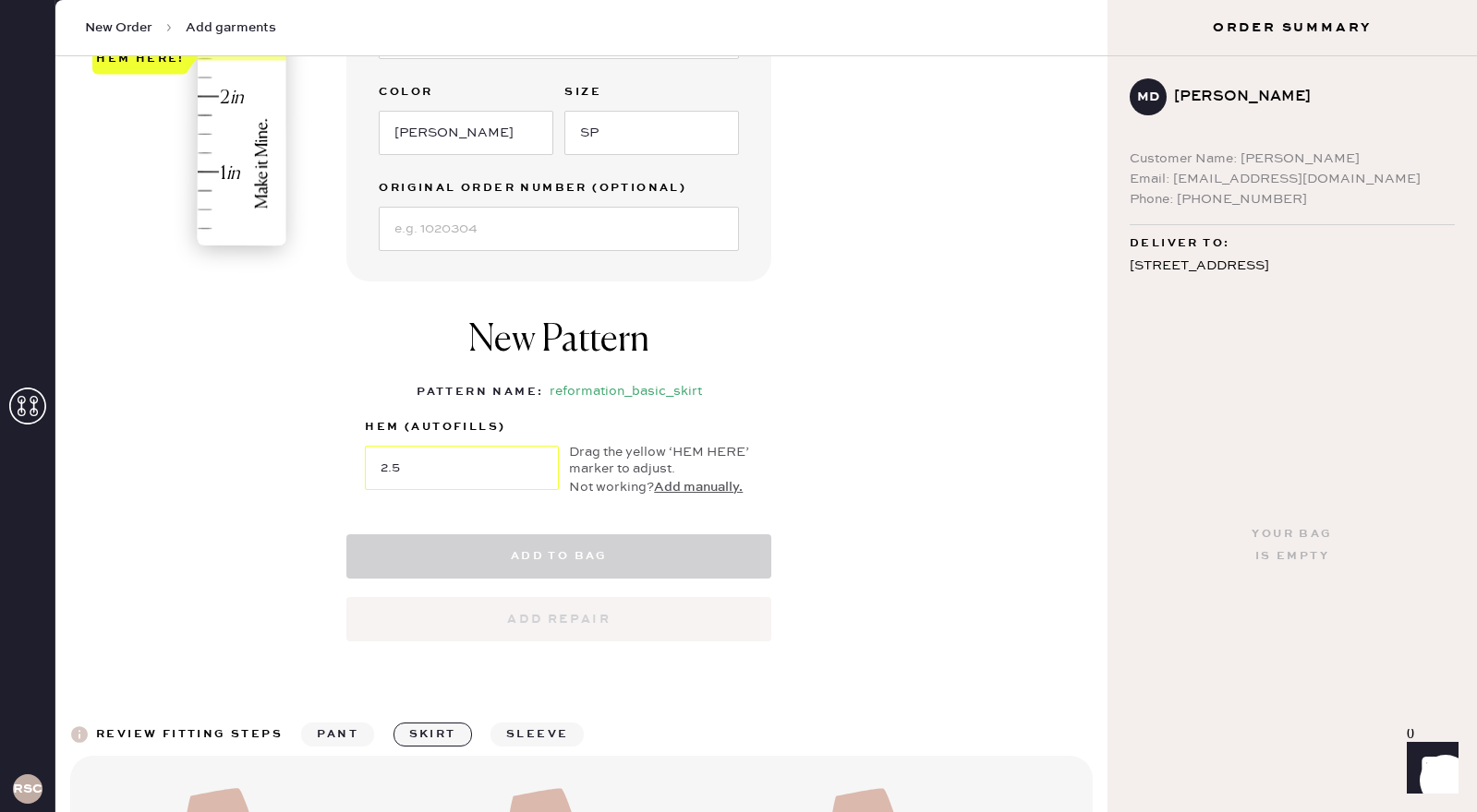
select select
select select "13"
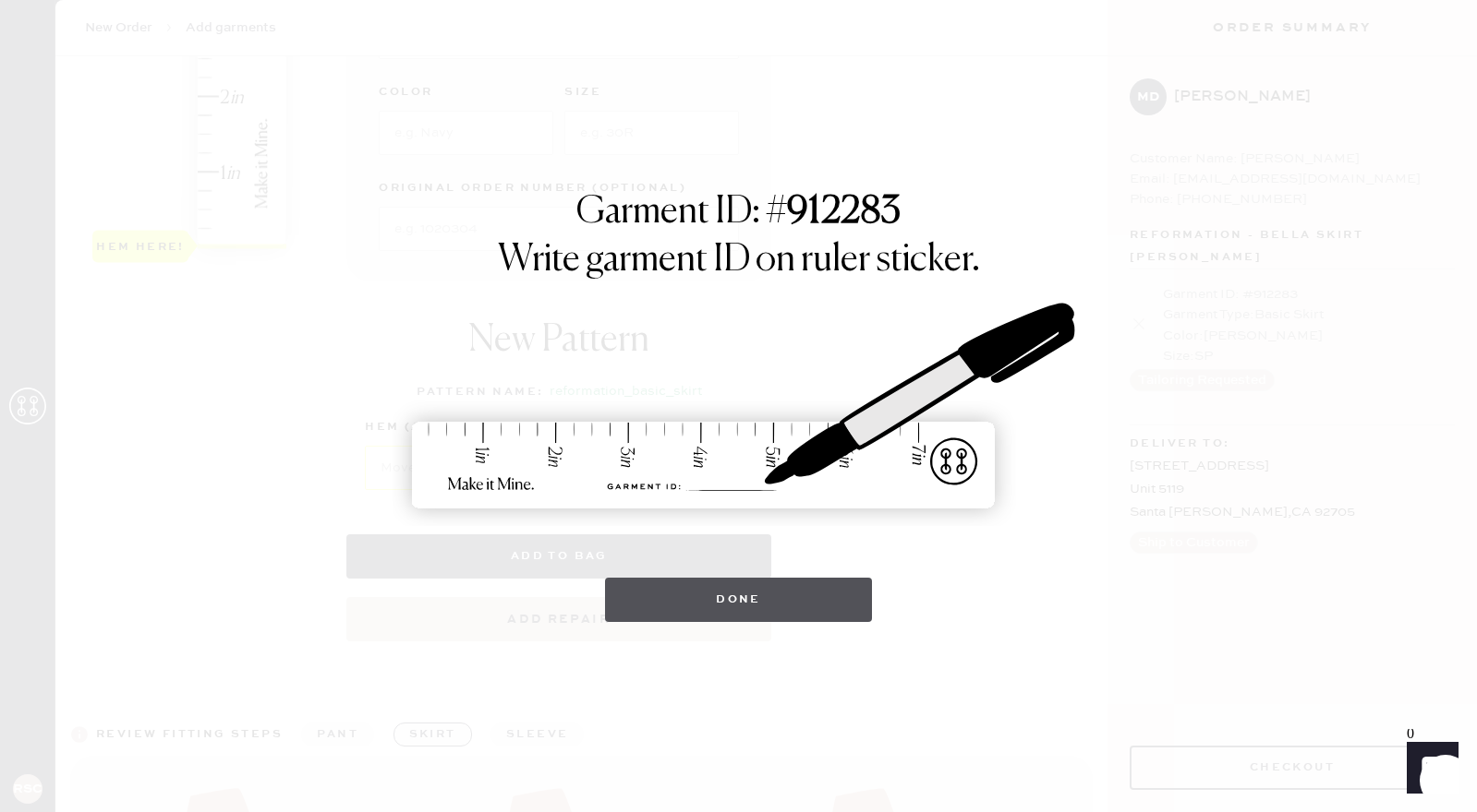
click at [655, 599] on button "Done" at bounding box center [738, 600] width 267 height 44
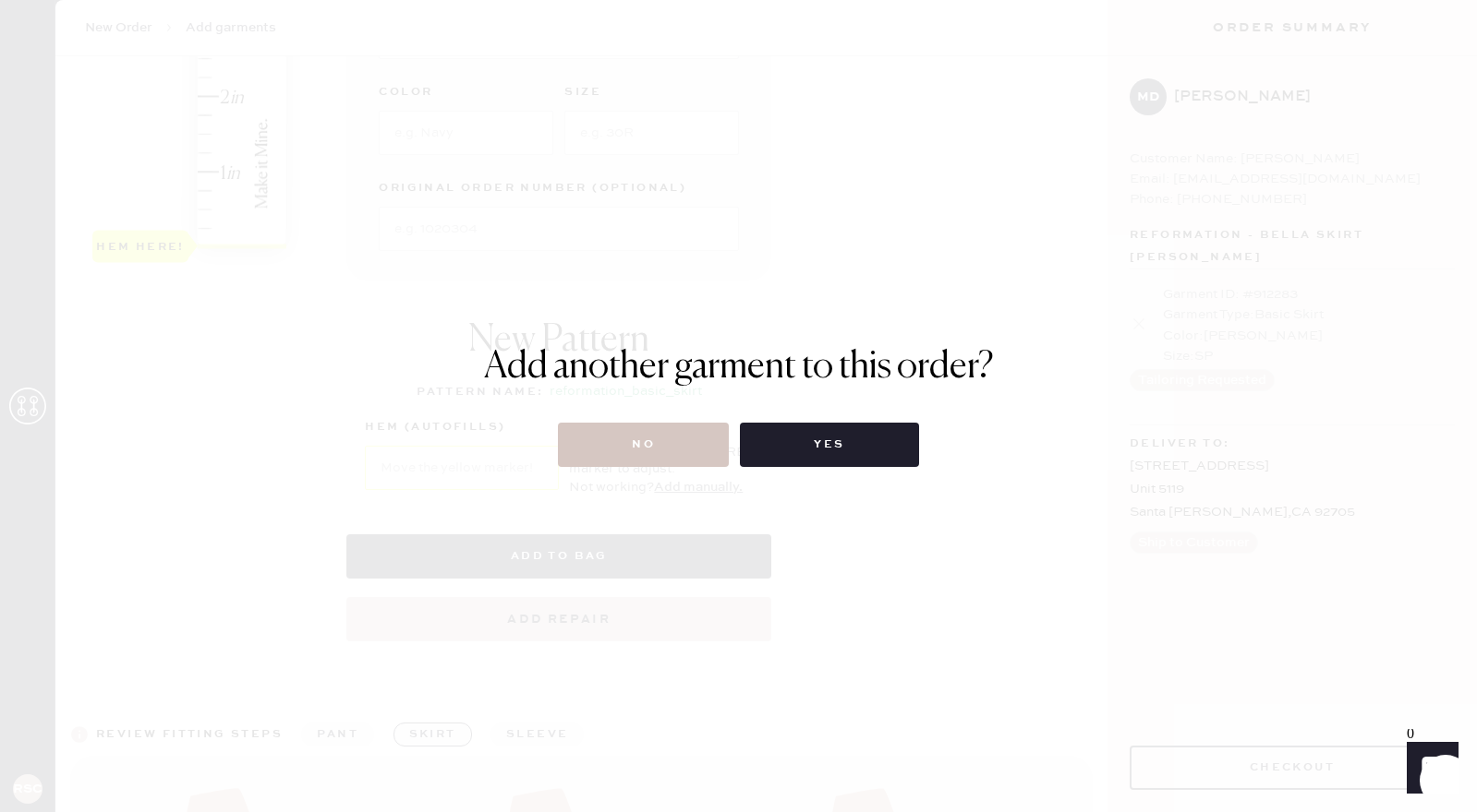
click at [662, 420] on div "Add another garment to this order? No Yes" at bounding box center [738, 406] width 510 height 121
click at [664, 433] on button "No" at bounding box center [643, 445] width 171 height 44
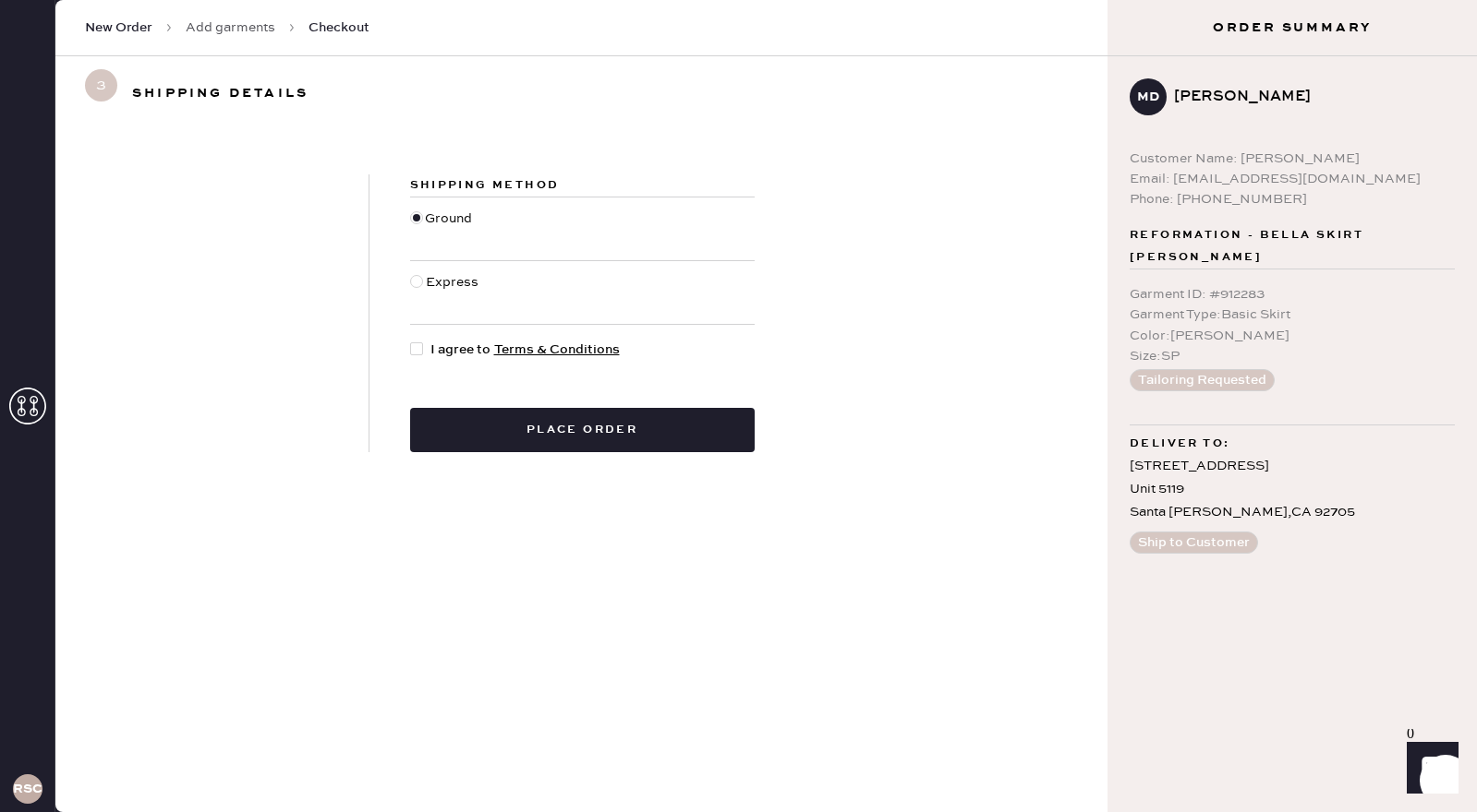
click at [415, 346] on div at bounding box center [417, 349] width 13 height 13
click at [411, 340] on input "I agree to Terms & Conditions" at bounding box center [410, 340] width 1 height 1
checkbox input "true"
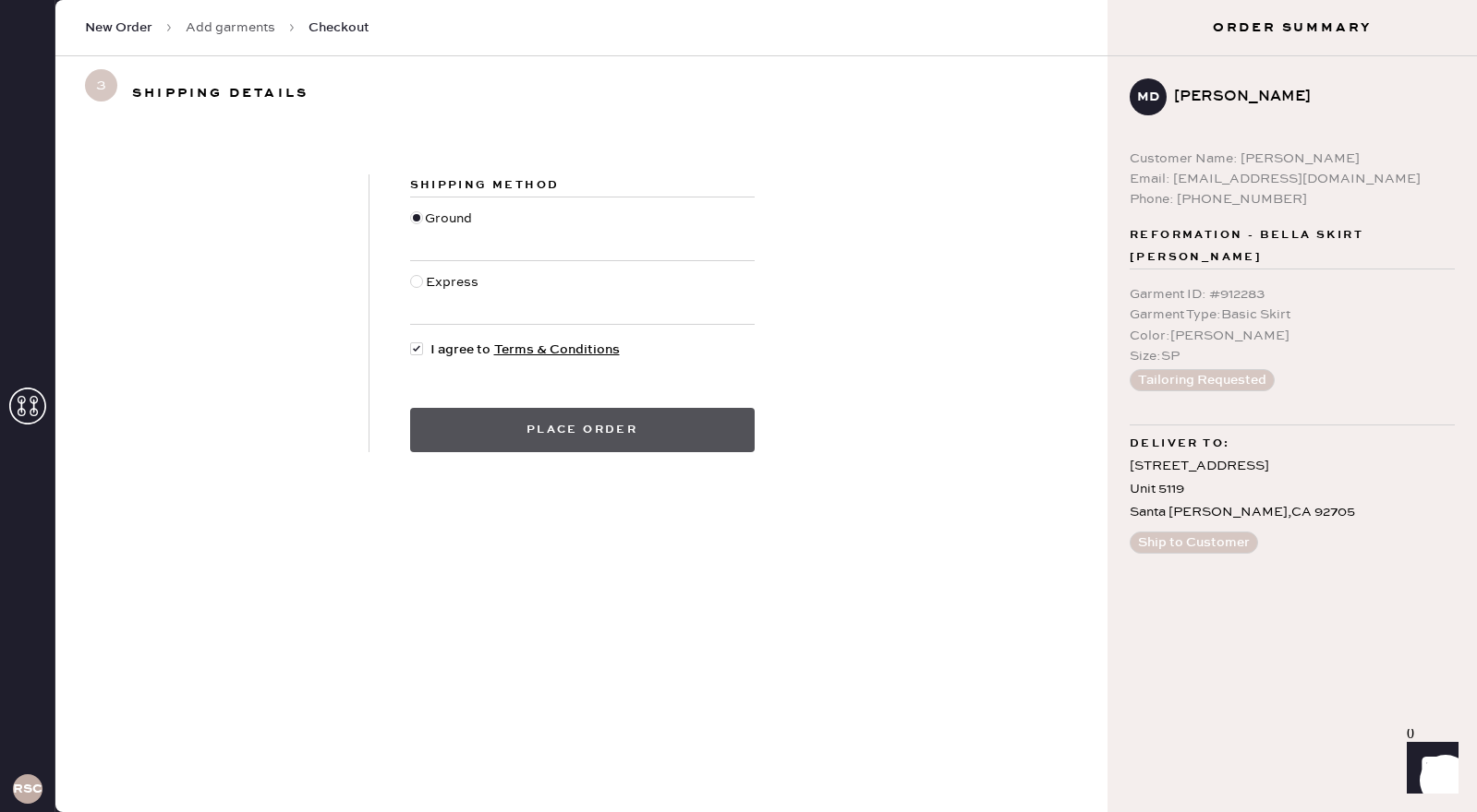
click at [497, 423] on button "Place order" at bounding box center [583, 430] width 344 height 44
